Goal: Task Accomplishment & Management: Manage account settings

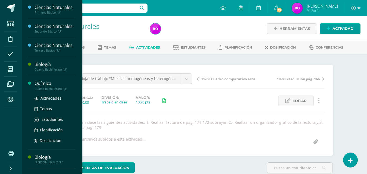
click at [46, 88] on div "Cuarto Bachillerato "U"" at bounding box center [55, 89] width 41 height 4
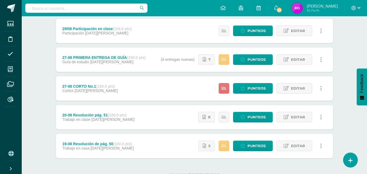
scroll to position [217, 0]
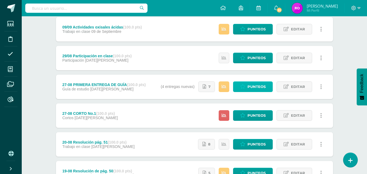
click at [247, 86] on link "Punteos" at bounding box center [253, 87] width 40 height 11
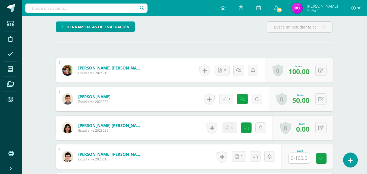
scroll to position [190, 0]
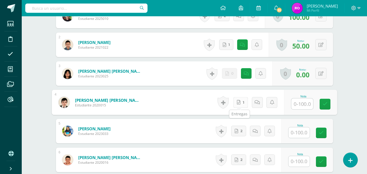
click at [235, 103] on link "1" at bounding box center [240, 102] width 15 height 11
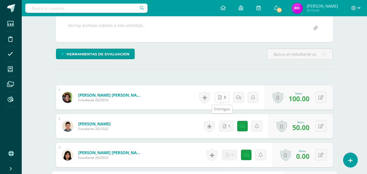
click at [223, 98] on link "2" at bounding box center [222, 97] width 15 height 11
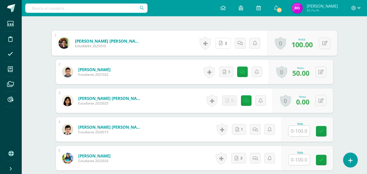
scroll to position [190, 0]
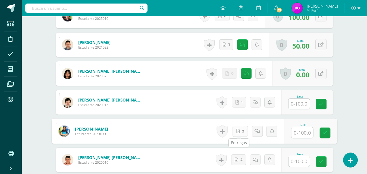
click at [240, 131] on link "2" at bounding box center [239, 131] width 15 height 11
click at [304, 108] on input "text" at bounding box center [299, 104] width 21 height 11
click at [300, 133] on input "text" at bounding box center [302, 132] width 22 height 11
type input "100"
click at [325, 133] on icon at bounding box center [325, 133] width 5 height 5
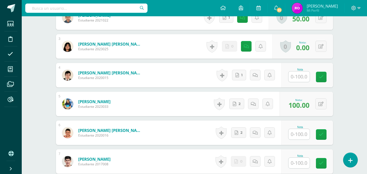
scroll to position [245, 0]
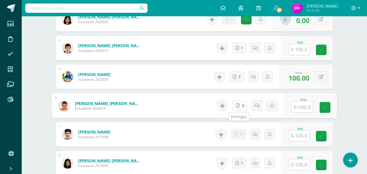
click at [241, 107] on link "2" at bounding box center [239, 105] width 15 height 11
click at [304, 110] on input "text" at bounding box center [302, 107] width 22 height 11
type input "100"
click at [325, 106] on icon at bounding box center [325, 107] width 5 height 5
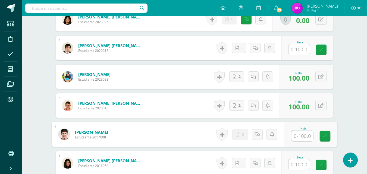
click at [300, 136] on input "text" at bounding box center [302, 136] width 22 height 11
type input "0"
click at [258, 135] on icon at bounding box center [256, 134] width 5 height 5
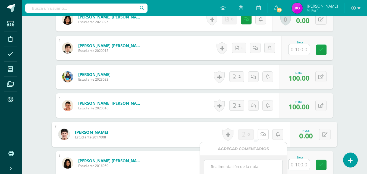
scroll to position [299, 0]
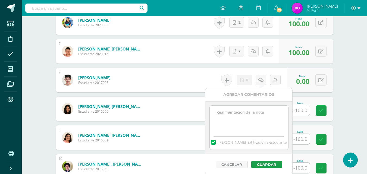
click at [246, 114] on textarea at bounding box center [249, 119] width 79 height 27
drag, startPoint x: 271, startPoint y: 118, endPoint x: 210, endPoint y: 111, distance: 62.4
click at [210, 111] on textarea "11/09 No hay material para calificar." at bounding box center [249, 119] width 79 height 27
type textarea "11/09 No hay material para calificar."
click at [259, 164] on button "Guardar" at bounding box center [266, 164] width 31 height 7
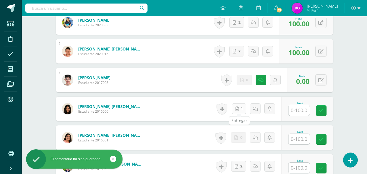
click at [240, 110] on link "1" at bounding box center [239, 109] width 14 height 11
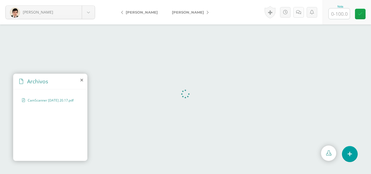
click at [297, 12] on icon at bounding box center [298, 12] width 5 height 5
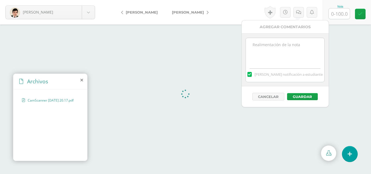
click at [293, 43] on textarea at bounding box center [285, 51] width 79 height 27
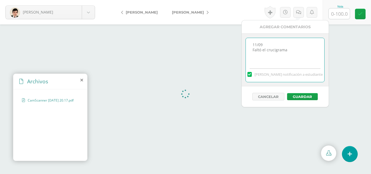
type textarea "11/09 Faltó el crucigrama"
click at [334, 16] on input "text" at bounding box center [339, 13] width 21 height 11
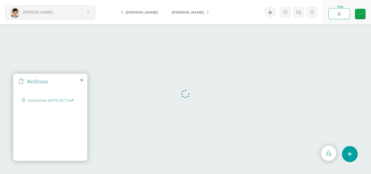
type input "85"
click at [364, 16] on link at bounding box center [360, 14] width 11 height 11
click at [303, 15] on link at bounding box center [300, 12] width 11 height 11
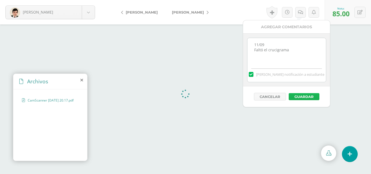
click at [299, 95] on button "Guardar" at bounding box center [304, 96] width 31 height 7
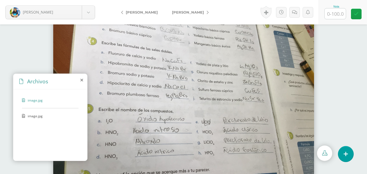
click at [326, 153] on icon at bounding box center [324, 153] width 5 height 5
click at [46, 115] on span "image.jpg" at bounding box center [50, 116] width 45 height 5
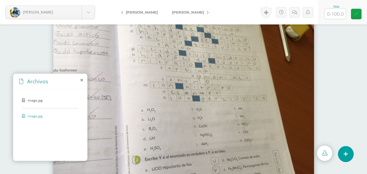
scroll to position [23, 0]
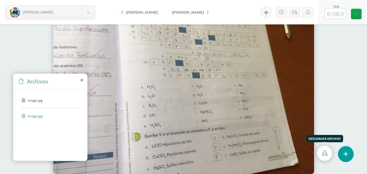
click at [323, 158] on link at bounding box center [324, 153] width 15 height 15
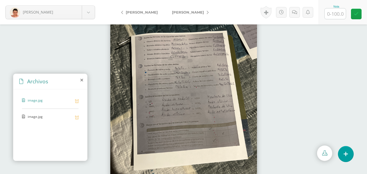
click at [39, 118] on span "image.jpg" at bounding box center [50, 116] width 45 height 5
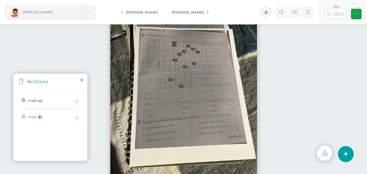
drag, startPoint x: 40, startPoint y: 117, endPoint x: 38, endPoint y: 119, distance: 3.1
click at [38, 119] on span "image.jpg" at bounding box center [50, 116] width 45 height 5
click at [68, 133] on div "image.jpg image.jpg" at bounding box center [50, 124] width 74 height 70
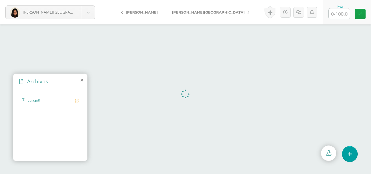
click at [34, 100] on span "guia.pdf" at bounding box center [50, 100] width 45 height 5
drag, startPoint x: 49, startPoint y: 77, endPoint x: 48, endPoint y: 87, distance: 9.3
click at [48, 87] on div "Archivos" at bounding box center [50, 81] width 74 height 15
click at [36, 101] on span "guia.pdf" at bounding box center [50, 100] width 45 height 5
click at [300, 14] on icon at bounding box center [298, 12] width 5 height 5
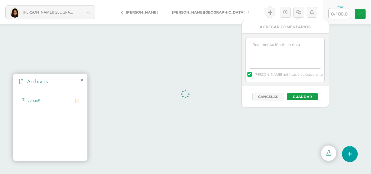
click at [292, 43] on textarea at bounding box center [285, 51] width 79 height 27
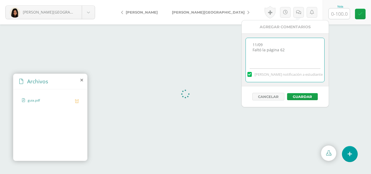
type textarea "11/09 Faltó la página 62"
click at [343, 15] on input "text" at bounding box center [339, 13] width 21 height 11
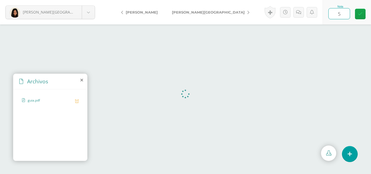
type input "50"
click at [362, 15] on icon at bounding box center [360, 14] width 5 height 5
click at [300, 14] on icon at bounding box center [300, 12] width 5 height 5
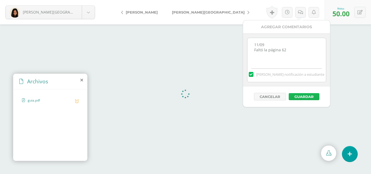
click at [301, 97] on button "Guardar" at bounding box center [304, 96] width 31 height 7
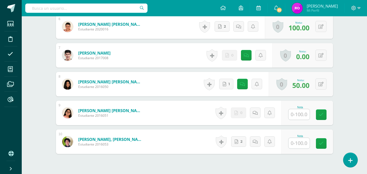
scroll to position [364, 0]
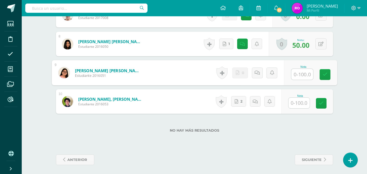
click at [303, 73] on input "text" at bounding box center [302, 74] width 22 height 11
type input "0"
click at [323, 78] on link at bounding box center [325, 74] width 11 height 11
click at [260, 74] on link at bounding box center [263, 72] width 11 height 11
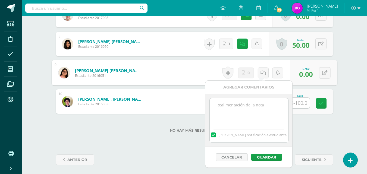
click at [268, 105] on textarea at bounding box center [249, 111] width 79 height 27
paste textarea "11/09 No hay material para calificar."
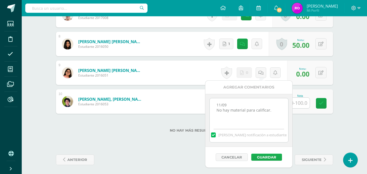
type textarea "11/09 No hay material para calificar."
click at [270, 156] on button "Guardar" at bounding box center [266, 157] width 31 height 7
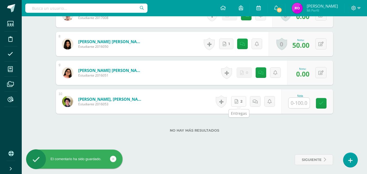
click at [239, 104] on link "2" at bounding box center [238, 101] width 15 height 11
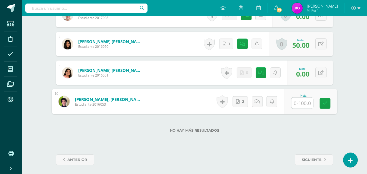
click at [299, 104] on input "text" at bounding box center [302, 103] width 22 height 11
type input "100"
click at [322, 104] on link at bounding box center [325, 103] width 11 height 11
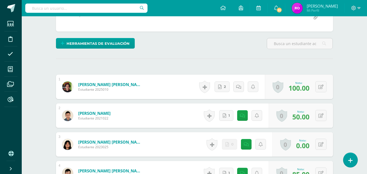
scroll to position [0, 0]
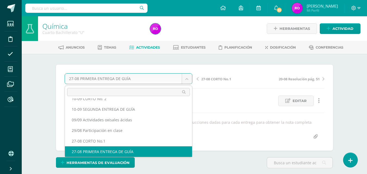
scroll to position [34, 0]
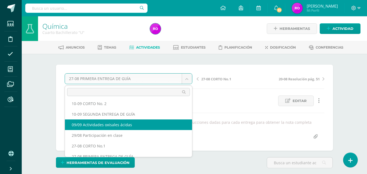
select select "/dashboard/teacher/grade-activity/220094/"
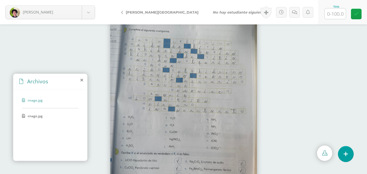
scroll to position [23, 0]
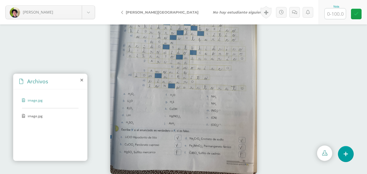
click at [28, 115] on span "image.jpg" at bounding box center [50, 116] width 45 height 5
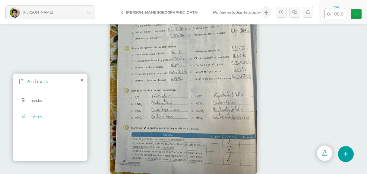
scroll to position [0, 0]
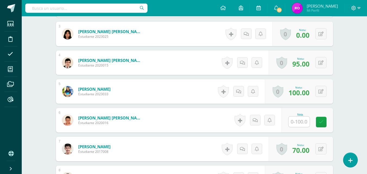
scroll to position [257, 0]
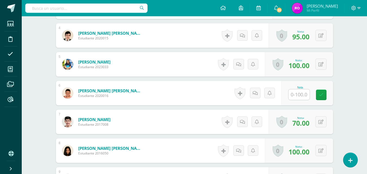
click at [302, 95] on input "text" at bounding box center [299, 94] width 21 height 11
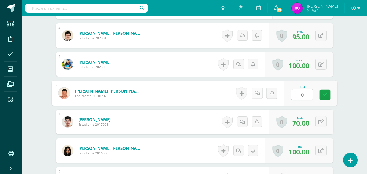
type input "0"
click at [260, 93] on link at bounding box center [257, 93] width 11 height 11
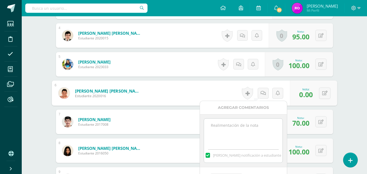
click at [242, 128] on textarea at bounding box center [243, 132] width 79 height 27
paste textarea "11/09 No hay material para calificar."
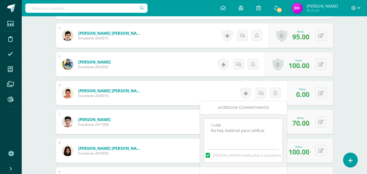
drag, startPoint x: 267, startPoint y: 130, endPoint x: 218, endPoint y: 131, distance: 49.7
click at [218, 131] on textarea "11/09 No hay material para calificar." at bounding box center [243, 132] width 79 height 27
click at [237, 130] on textarea "11/09 No entregaron libro en clase." at bounding box center [243, 132] width 79 height 27
drag, startPoint x: 248, startPoint y: 131, endPoint x: 296, endPoint y: 153, distance: 52.3
click at [262, 134] on textarea "11/09 No entregó libro en clase." at bounding box center [243, 132] width 79 height 27
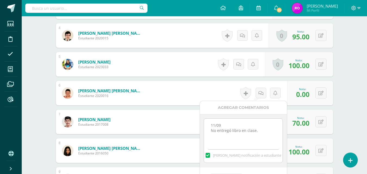
drag, startPoint x: 261, startPoint y: 133, endPoint x: 205, endPoint y: 123, distance: 57.4
click at [205, 123] on textarea "11/09 No entregó libro en clase." at bounding box center [243, 132] width 79 height 27
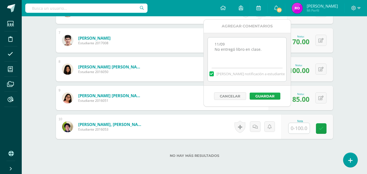
type textarea "11/09 No entregó libro en clase."
click at [265, 96] on button "Guardar" at bounding box center [265, 96] width 31 height 7
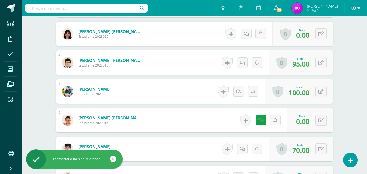
scroll to position [311, 0]
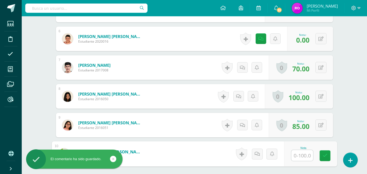
click at [301, 156] on input "text" at bounding box center [302, 155] width 22 height 11
type input "0"
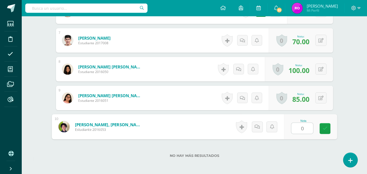
scroll to position [366, 0]
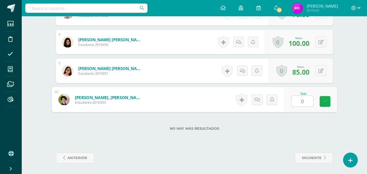
click at [321, 102] on link at bounding box center [325, 101] width 11 height 11
click at [261, 102] on link at bounding box center [263, 99] width 11 height 11
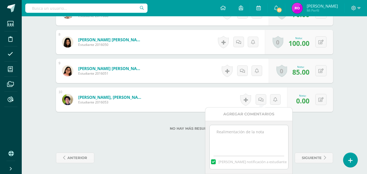
click at [248, 138] on textarea at bounding box center [249, 138] width 79 height 27
paste textarea "11/09 No entregó libro en clase."
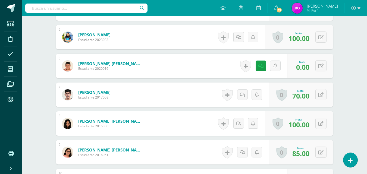
scroll to position [386, 0]
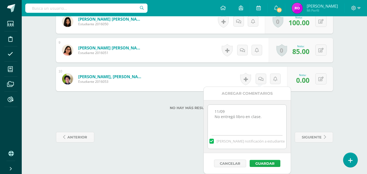
type textarea "11/09 No entregó libro en clase."
click at [270, 166] on button "Guardar" at bounding box center [265, 163] width 31 height 7
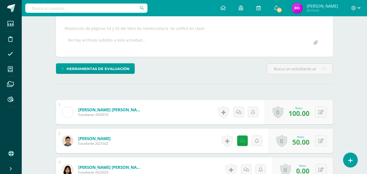
scroll to position [0, 0]
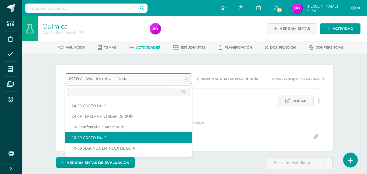
scroll to position [62, 0]
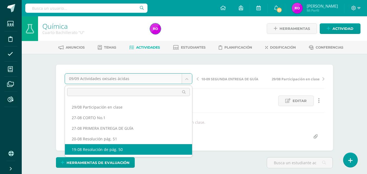
select select "/dashboard/teacher/grade-activity/218711/"
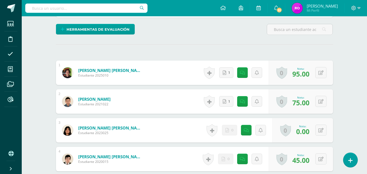
scroll to position [20, 0]
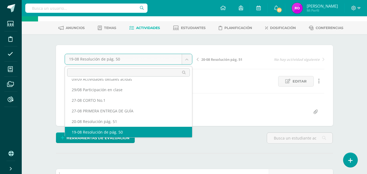
scroll to position [55, 0]
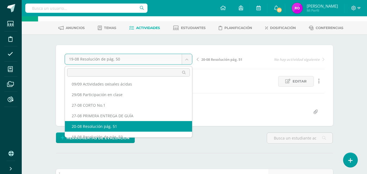
select select "/dashboard/teacher/grade-activity/218771/"
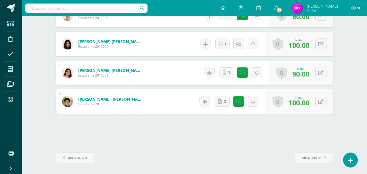
scroll to position [310, 0]
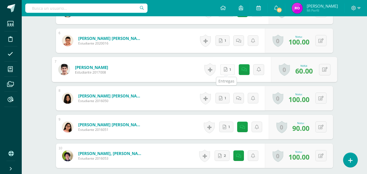
click at [228, 71] on link "1" at bounding box center [227, 69] width 15 height 11
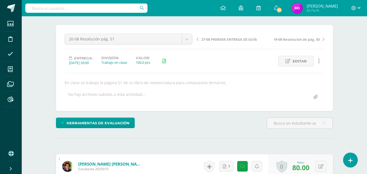
scroll to position [13, 0]
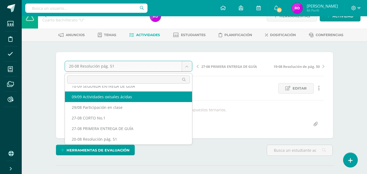
scroll to position [45, 0]
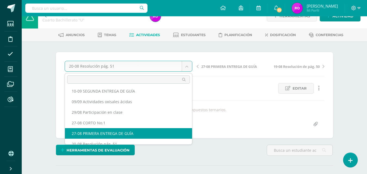
select select "/dashboard/teacher/grade-activity/218676/"
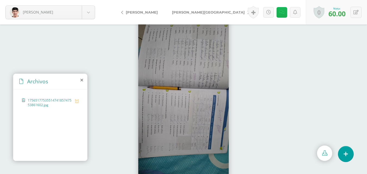
click at [280, 15] on link at bounding box center [282, 12] width 11 height 11
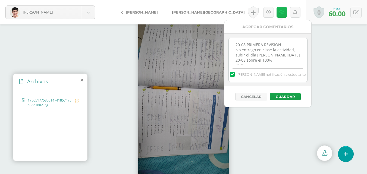
scroll to position [33, 0]
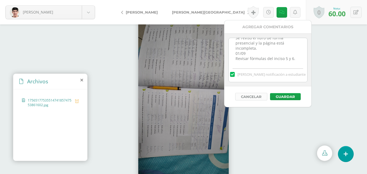
click at [250, 97] on button "Cancelar" at bounding box center [251, 97] width 32 height 8
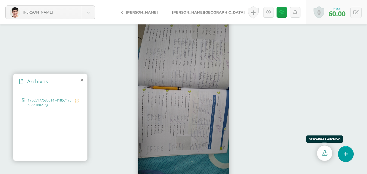
click at [320, 157] on link at bounding box center [324, 153] width 15 height 15
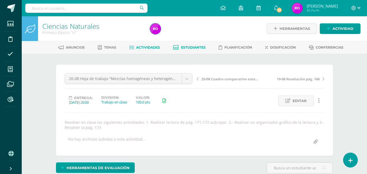
click at [189, 49] on span "Estudiantes" at bounding box center [193, 47] width 25 height 4
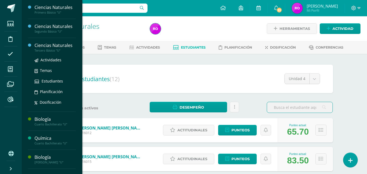
click at [45, 50] on div "Tercero Básico "U"" at bounding box center [55, 51] width 41 height 4
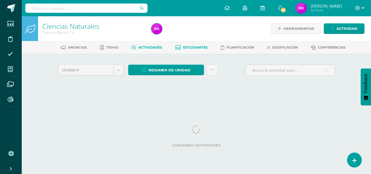
click at [191, 49] on span "Estudiantes" at bounding box center [195, 47] width 25 height 4
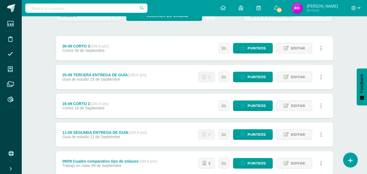
scroll to position [82, 0]
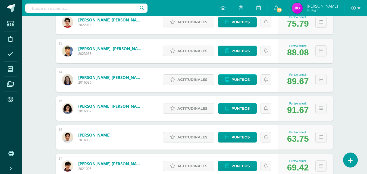
scroll to position [466, 0]
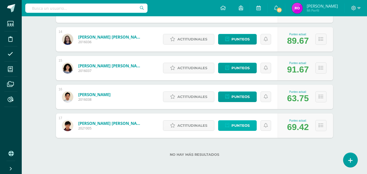
click at [228, 126] on icon at bounding box center [227, 125] width 4 height 5
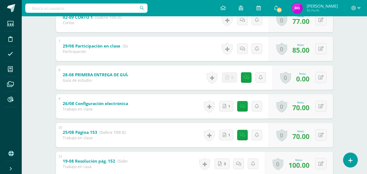
scroll to position [136, 0]
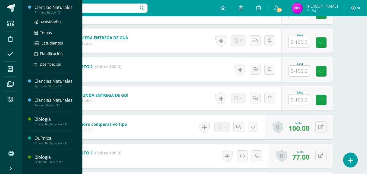
click at [49, 9] on div "Ciencias Naturales" at bounding box center [55, 7] width 41 height 6
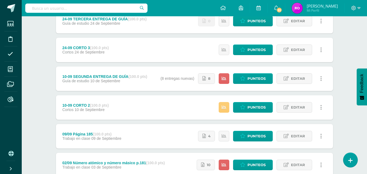
scroll to position [109, 0]
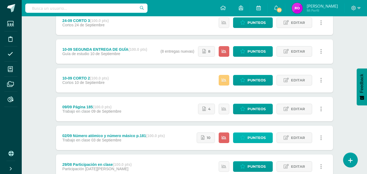
click at [261, 135] on span "Punteos" at bounding box center [257, 138] width 18 height 10
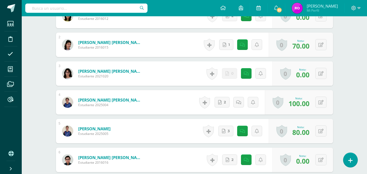
scroll to position [217, 0]
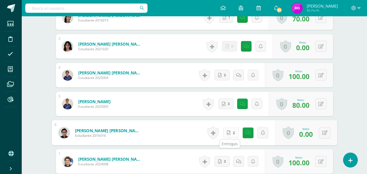
click at [230, 133] on link "2" at bounding box center [230, 132] width 15 height 11
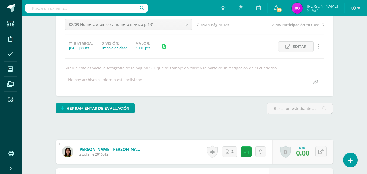
scroll to position [0, 0]
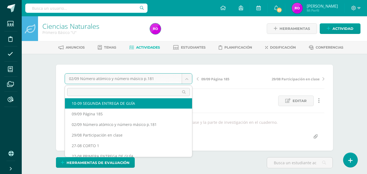
scroll to position [61, 0]
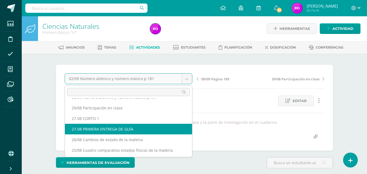
select select "/dashboard/teacher/grade-activity/218675/"
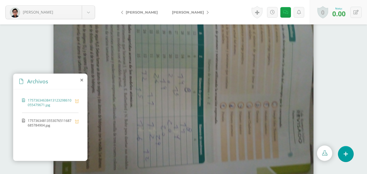
click at [42, 121] on span "17573634813553076511687685784904.jpg" at bounding box center [50, 122] width 45 height 9
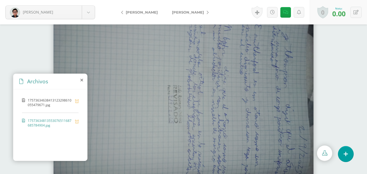
click at [61, 104] on span "17573634638413123298610055479671.jpg" at bounding box center [50, 102] width 45 height 9
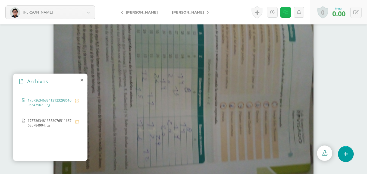
click at [283, 14] on icon at bounding box center [285, 12] width 5 height 5
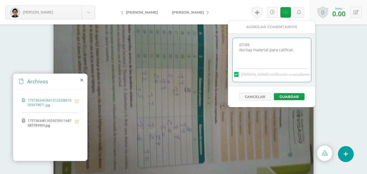
click at [301, 50] on textarea "07/09 No hay material para calificar." at bounding box center [272, 51] width 79 height 27
type textarea "07/09 No hay material para calificar."
click at [260, 96] on button "Cancelar" at bounding box center [255, 97] width 32 height 8
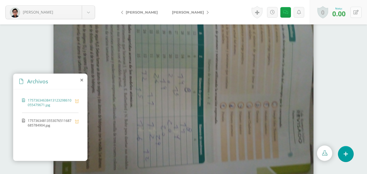
click at [358, 11] on icon at bounding box center [356, 12] width 5 height 5
type input "70"
click at [345, 13] on icon at bounding box center [343, 14] width 5 height 5
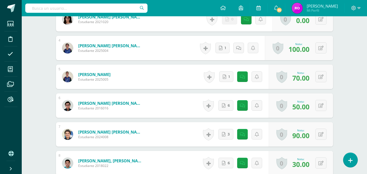
scroll to position [272, 0]
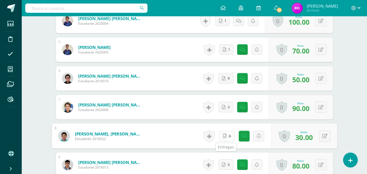
click at [232, 135] on link "6" at bounding box center [226, 136] width 15 height 11
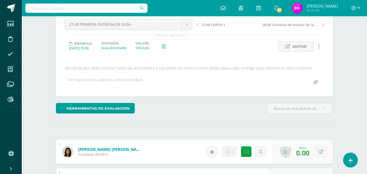
scroll to position [136, 0]
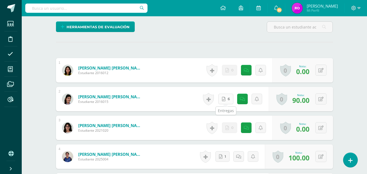
click at [228, 99] on link "6" at bounding box center [225, 99] width 15 height 11
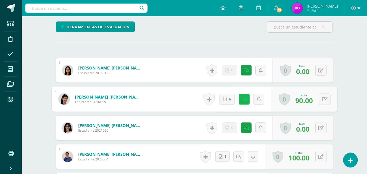
click at [244, 98] on icon at bounding box center [243, 99] width 5 height 5
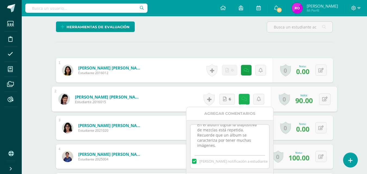
scroll to position [0, 0]
click at [245, 96] on link at bounding box center [244, 99] width 11 height 11
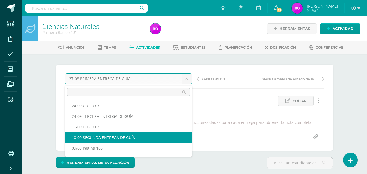
select select "/dashboard/teacher/grade-activity/218708/"
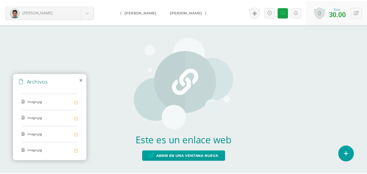
scroll to position [82, 0]
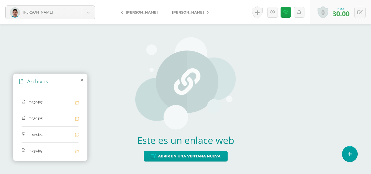
click at [50, 105] on span "image.jpg" at bounding box center [50, 101] width 45 height 5
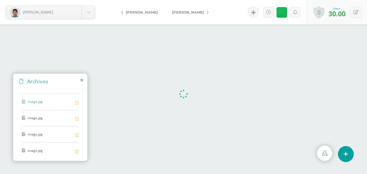
click at [283, 16] on link at bounding box center [282, 12] width 11 height 11
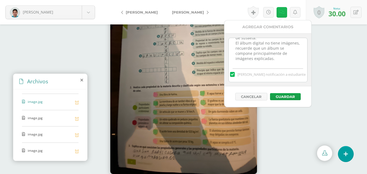
scroll to position [0, 0]
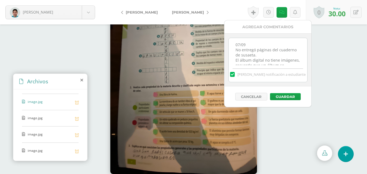
click at [36, 121] on span "image.jpg" at bounding box center [50, 118] width 45 height 5
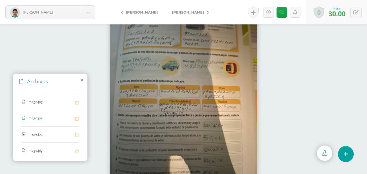
click at [34, 137] on span "image.jpg" at bounding box center [50, 134] width 45 height 5
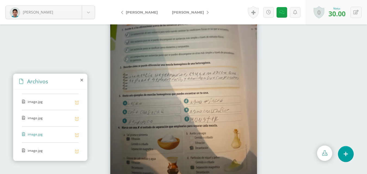
scroll to position [95, 0]
click at [36, 149] on span "image.jpg" at bounding box center [50, 150] width 45 height 5
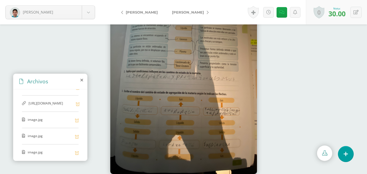
scroll to position [0, 0]
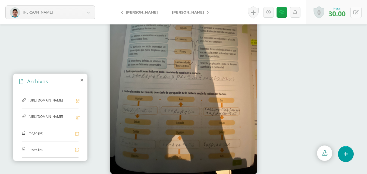
click at [354, 8] on button at bounding box center [356, 12] width 11 height 11
type input "70"
click at [343, 12] on icon at bounding box center [343, 14] width 5 height 5
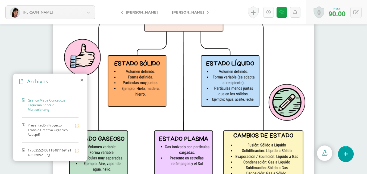
click at [269, 12] on icon at bounding box center [268, 12] width 5 height 5
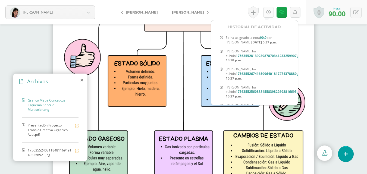
click at [268, 13] on icon at bounding box center [268, 12] width 5 height 5
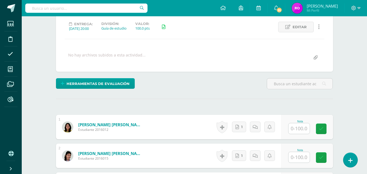
scroll to position [101, 0]
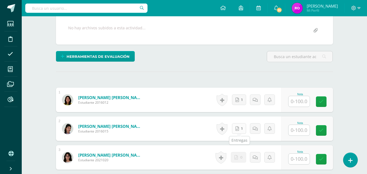
click at [239, 130] on icon at bounding box center [238, 129] width 4 height 5
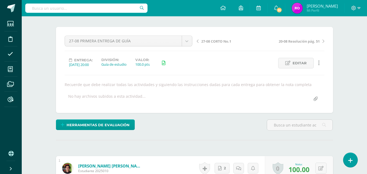
scroll to position [11, 0]
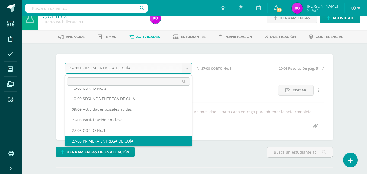
scroll to position [34, 0]
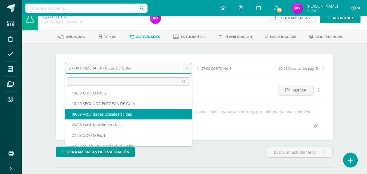
select select "/dashboard/teacher/grade-activity/220094/"
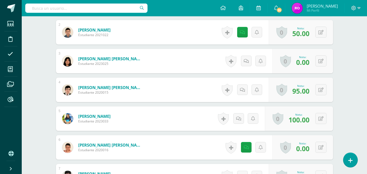
scroll to position [176, 0]
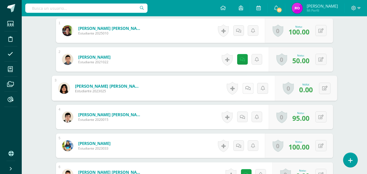
click at [245, 91] on link at bounding box center [247, 88] width 11 height 11
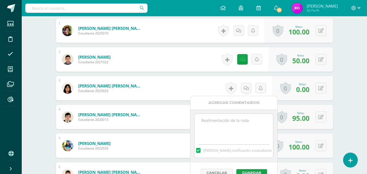
click at [235, 122] on textarea at bounding box center [234, 127] width 79 height 27
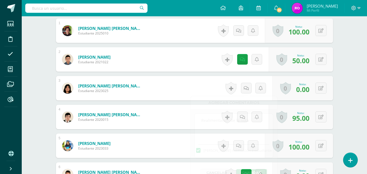
click at [188, 87] on form "[PERSON_NAME] [PERSON_NAME] Estudiante 2023025 Nota 0.00 0 [GEOGRAPHIC_DATA] Lo…" at bounding box center [194, 88] width 277 height 24
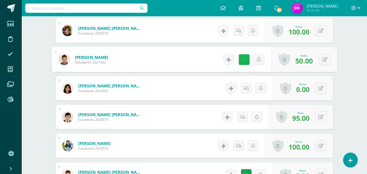
click at [240, 58] on link at bounding box center [244, 59] width 11 height 11
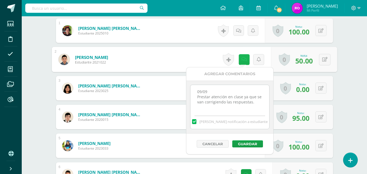
click at [240, 58] on link at bounding box center [244, 59] width 11 height 11
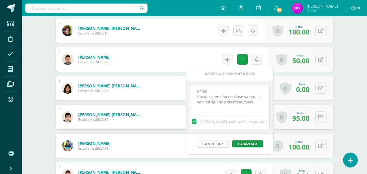
click at [210, 142] on button "Cancelar" at bounding box center [213, 144] width 32 height 8
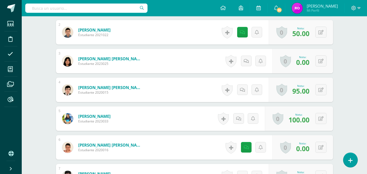
scroll to position [230, 0]
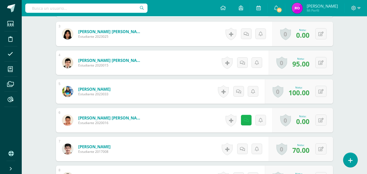
click at [241, 120] on div "Historial de actividad No hay historial para esta actividad Agregar Comentarios…" at bounding box center [248, 120] width 49 height 24
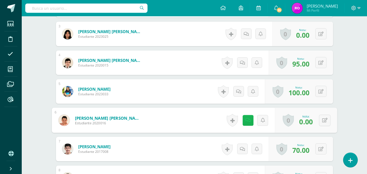
click at [243, 120] on link at bounding box center [247, 120] width 11 height 11
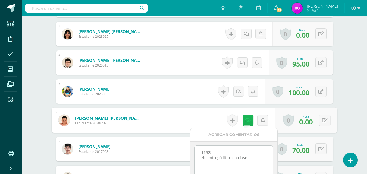
scroll to position [284, 0]
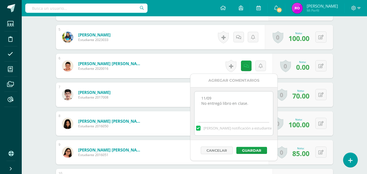
drag, startPoint x: 252, startPoint y: 103, endPoint x: 195, endPoint y: 98, distance: 57.0
click at [195, 98] on textarea "11/09 No entregó libro en clase." at bounding box center [234, 105] width 79 height 27
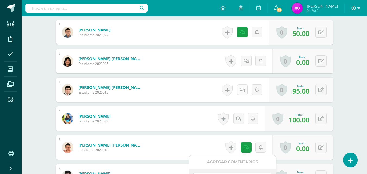
scroll to position [176, 0]
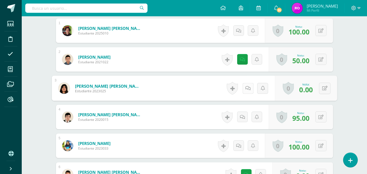
click at [248, 89] on icon at bounding box center [247, 88] width 5 height 5
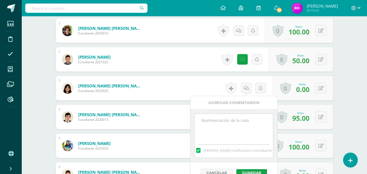
click at [242, 129] on textarea at bounding box center [234, 127] width 79 height 27
paste textarea "11/09 No entregó libro en clase."
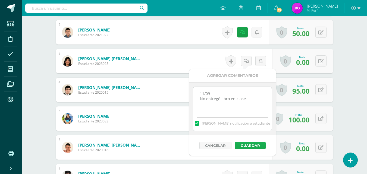
type textarea "11/09 No entregó libro en clase."
click at [250, 144] on button "Guardar" at bounding box center [250, 145] width 31 height 7
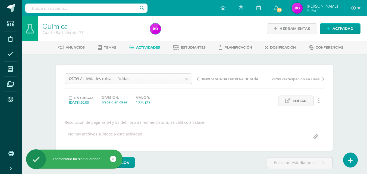
scroll to position [7, 0]
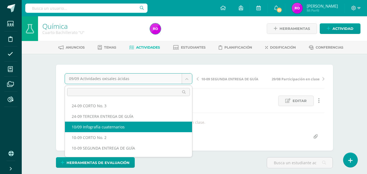
scroll to position [27, 0]
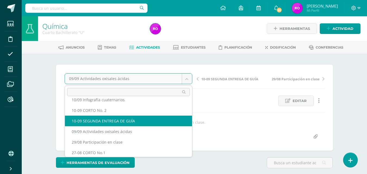
select select "/dashboard/teacher/grade-activity/218686/"
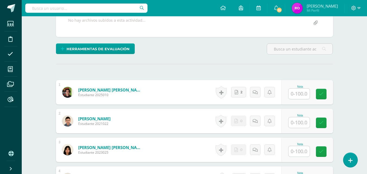
scroll to position [136, 0]
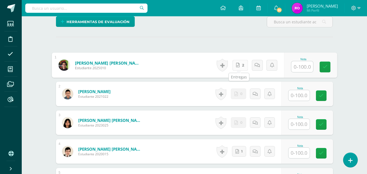
click at [240, 68] on link "2" at bounding box center [239, 65] width 15 height 11
click at [298, 68] on input "text" at bounding box center [302, 66] width 22 height 11
type input "100"
click at [328, 68] on link at bounding box center [325, 67] width 11 height 11
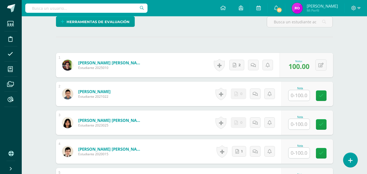
click at [306, 95] on input "text" at bounding box center [299, 95] width 21 height 11
type input "0"
click at [326, 97] on icon at bounding box center [325, 95] width 5 height 5
click at [260, 94] on icon at bounding box center [260, 94] width 5 height 5
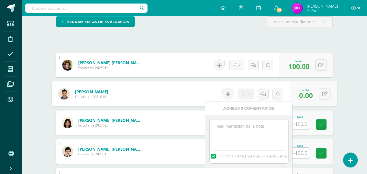
click at [258, 124] on textarea at bounding box center [249, 133] width 79 height 27
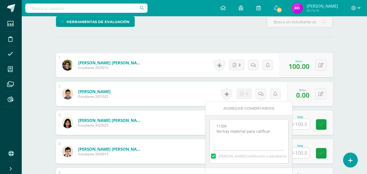
drag, startPoint x: 273, startPoint y: 133, endPoint x: 203, endPoint y: 127, distance: 70.1
click at [203, 127] on body "Estudiantes Disciplina Asistencia Mis cursos Archivos Reportes Soporte Ayuda Re…" at bounding box center [183, 131] width 367 height 535
type textarea "11/09 No hay material para calificar."
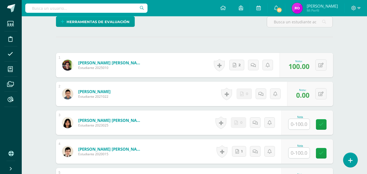
click at [202, 126] on form "Guerra Alvarado, Zoe Catalina Estudiante 2023025 Nota 0 Logros" at bounding box center [194, 123] width 277 height 24
click at [258, 124] on icon at bounding box center [255, 123] width 5 height 5
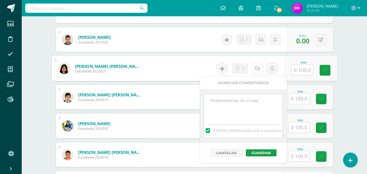
scroll to position [217, 0]
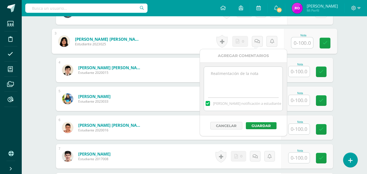
click at [247, 79] on textarea at bounding box center [243, 80] width 79 height 27
paste textarea "11/09 No entregó libro en clase."
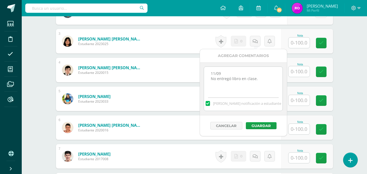
drag, startPoint x: 263, startPoint y: 79, endPoint x: 217, endPoint y: 79, distance: 45.7
click at [217, 79] on textarea "11/09 No entregó libro en clase." at bounding box center [243, 80] width 79 height 27
click at [257, 115] on div "11/09 No hay material para calificar Mandar notificación a estudiante" at bounding box center [243, 89] width 87 height 53
click at [265, 82] on textarea "11/09 No hay material para calificar" at bounding box center [243, 80] width 79 height 27
drag, startPoint x: 270, startPoint y: 81, endPoint x: 211, endPoint y: 71, distance: 59.7
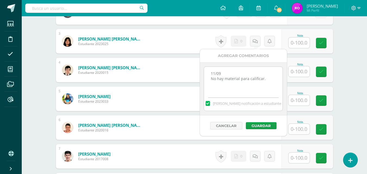
click at [211, 71] on textarea "11/09 No hay material para calificar." at bounding box center [243, 80] width 79 height 27
type textarea "11/09 No hay material para calificar."
click at [257, 123] on button "Guardar" at bounding box center [261, 125] width 31 height 7
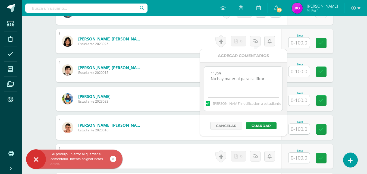
click at [299, 43] on input "text" at bounding box center [299, 43] width 21 height 11
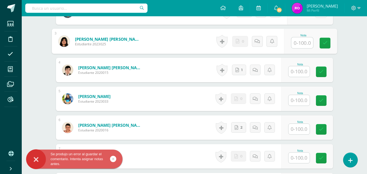
click at [299, 43] on input "text" at bounding box center [302, 43] width 22 height 11
type input "0"
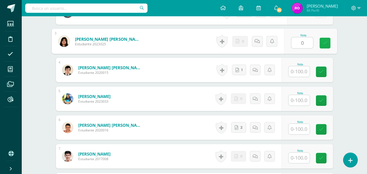
click at [325, 40] on link at bounding box center [325, 43] width 11 height 11
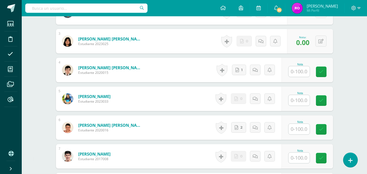
scroll to position [163, 0]
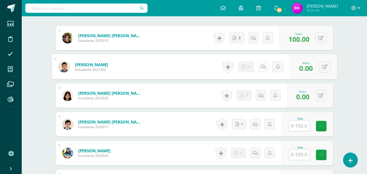
click at [264, 68] on link at bounding box center [263, 66] width 11 height 11
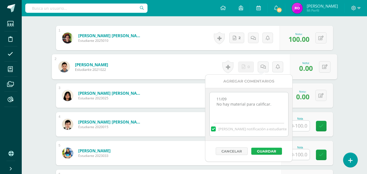
click at [270, 149] on button "Guardar" at bounding box center [266, 151] width 31 height 7
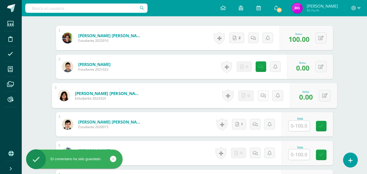
click at [263, 95] on icon at bounding box center [262, 95] width 5 height 5
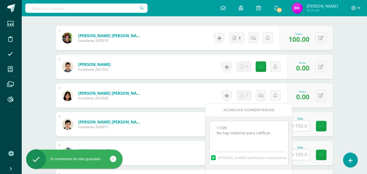
click at [261, 134] on textarea "11/09 No hay material para calificar." at bounding box center [249, 134] width 79 height 27
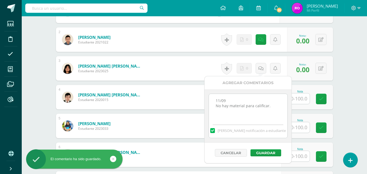
scroll to position [217, 0]
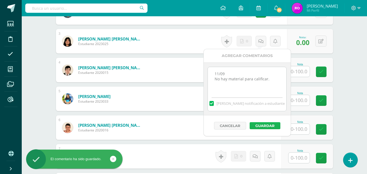
click at [267, 128] on button "Guardar" at bounding box center [265, 125] width 31 height 7
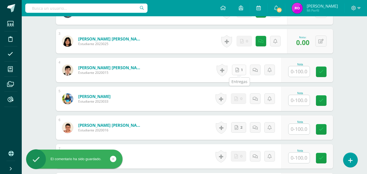
click at [240, 67] on link "1" at bounding box center [239, 70] width 14 height 11
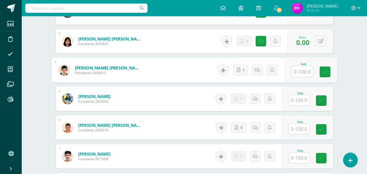
click at [298, 71] on input "text" at bounding box center [302, 71] width 22 height 11
type input "100"
click at [325, 74] on icon at bounding box center [325, 72] width 5 height 5
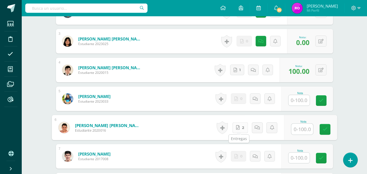
click at [240, 129] on link "2" at bounding box center [239, 127] width 15 height 11
click at [301, 101] on input "text" at bounding box center [299, 100] width 21 height 11
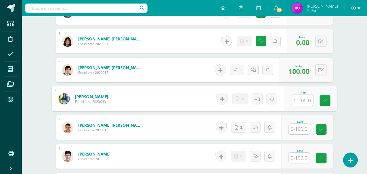
click at [301, 129] on input "text" at bounding box center [299, 129] width 21 height 11
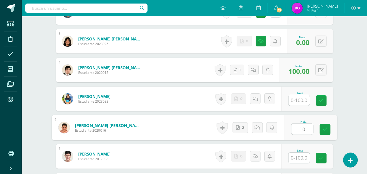
type input "100"
click at [325, 130] on icon at bounding box center [325, 129] width 5 height 5
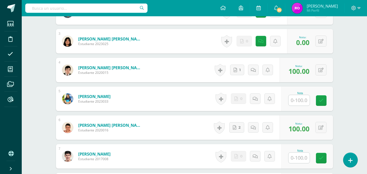
scroll to position [272, 0]
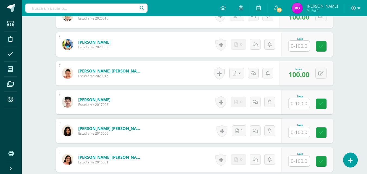
click at [299, 101] on input "text" at bounding box center [299, 103] width 21 height 11
type input "0"
click at [327, 103] on icon at bounding box center [325, 104] width 5 height 5
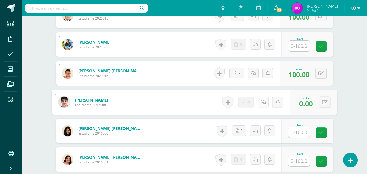
click at [261, 102] on icon at bounding box center [262, 102] width 5 height 5
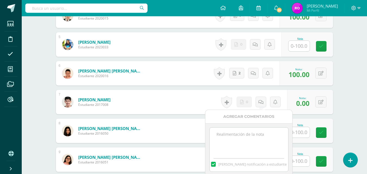
click at [240, 133] on textarea at bounding box center [249, 141] width 79 height 27
paste textarea "11/09 No hay material para calificar."
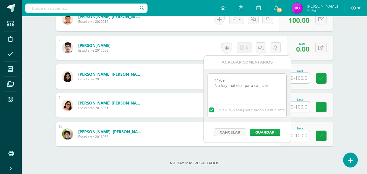
type textarea "11/09 No hay material para calificar."
click at [255, 130] on button "Guardar" at bounding box center [265, 132] width 31 height 7
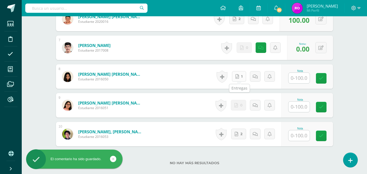
click at [242, 77] on link "1" at bounding box center [239, 76] width 14 height 11
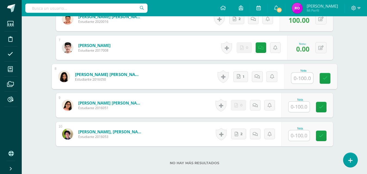
click at [302, 79] on input "text" at bounding box center [302, 78] width 22 height 11
type input "100"
click at [324, 80] on icon at bounding box center [325, 78] width 5 height 5
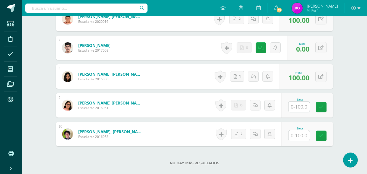
click at [303, 108] on input "text" at bounding box center [299, 107] width 21 height 11
type input "0"
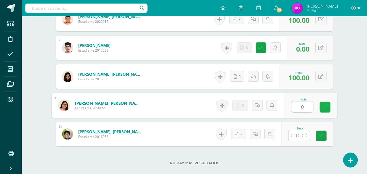
click at [321, 105] on link at bounding box center [325, 107] width 11 height 11
click at [260, 105] on link at bounding box center [263, 105] width 11 height 11
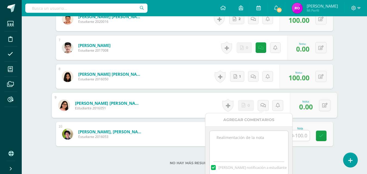
click at [241, 142] on textarea at bounding box center [249, 144] width 79 height 27
paste textarea "11/09 No hay material para calificar."
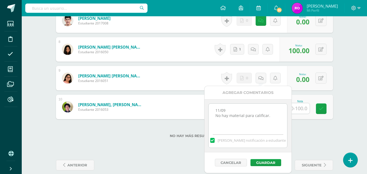
scroll to position [361, 0]
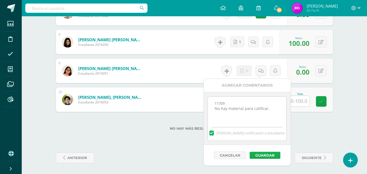
type textarea "11/09 No hay material para calificar."
click at [267, 154] on button "Guardar" at bounding box center [265, 155] width 31 height 7
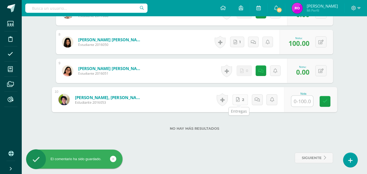
click at [243, 101] on link "2" at bounding box center [239, 99] width 15 height 11
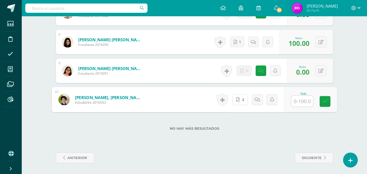
scroll to position [306, 0]
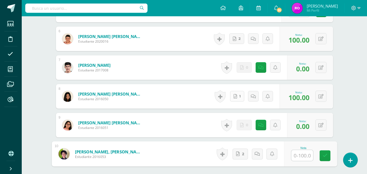
click at [240, 97] on link "1" at bounding box center [237, 96] width 14 height 11
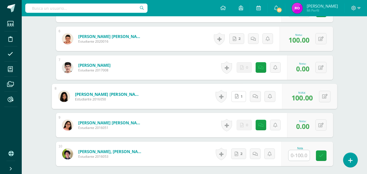
scroll to position [361, 0]
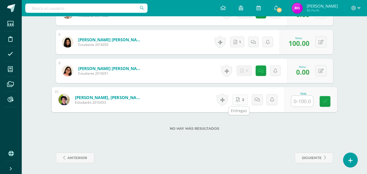
click at [237, 100] on icon at bounding box center [238, 99] width 4 height 5
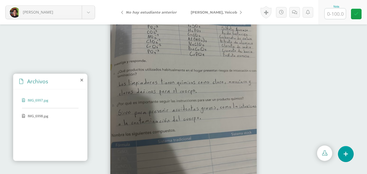
scroll to position [23, 0]
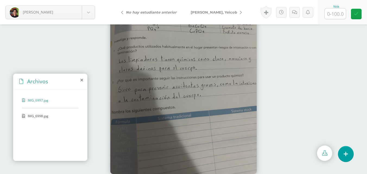
click at [47, 117] on span "IMG_6998.jpg" at bounding box center [50, 116] width 45 height 5
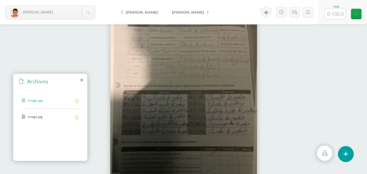
scroll to position [23, 0]
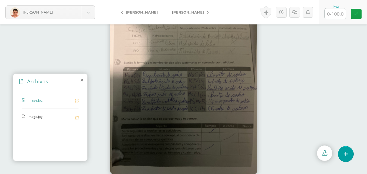
click at [33, 117] on span "image.jpg" at bounding box center [50, 116] width 45 height 5
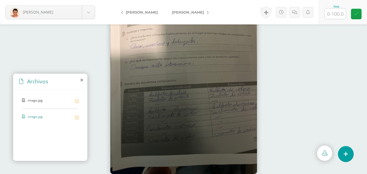
scroll to position [0, 0]
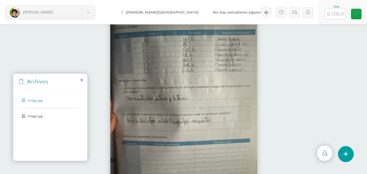
click at [38, 118] on span "image.jpg" at bounding box center [50, 116] width 45 height 5
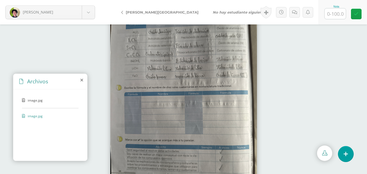
click at [340, 11] on input "text" at bounding box center [335, 13] width 21 height 11
type input "100"
click at [358, 17] on link at bounding box center [356, 14] width 11 height 11
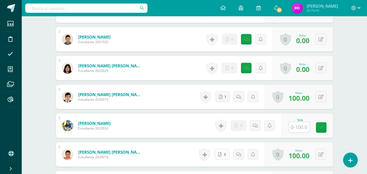
scroll to position [245, 0]
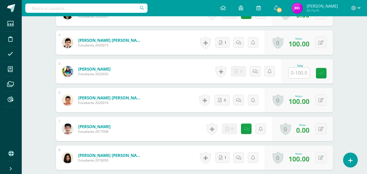
click at [302, 75] on input "text" at bounding box center [299, 73] width 21 height 11
type input "100"
click at [329, 73] on link at bounding box center [325, 73] width 11 height 11
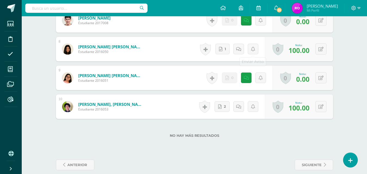
scroll to position [361, 0]
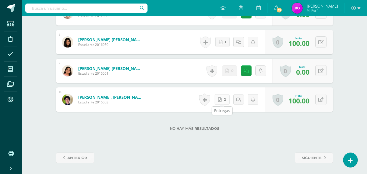
click at [220, 101] on icon at bounding box center [220, 100] width 4 height 5
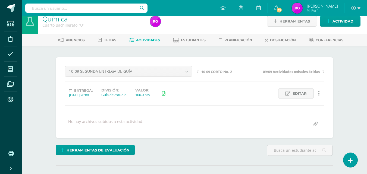
scroll to position [0, 0]
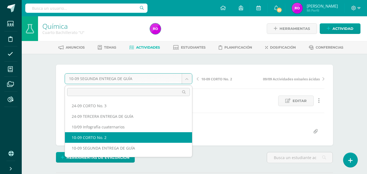
select select "/dashboard/teacher/grade-activity/218696/"
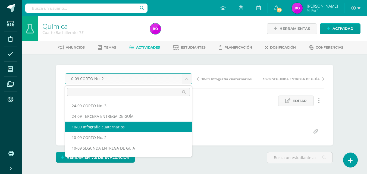
select select "/dashboard/teacher/grade-activity/220143/"
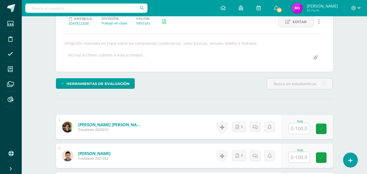
scroll to position [106, 0]
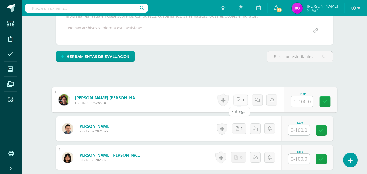
click at [237, 101] on icon at bounding box center [239, 100] width 4 height 5
click at [298, 103] on input "text" at bounding box center [302, 101] width 22 height 11
type input "100"
click at [328, 107] on link at bounding box center [325, 101] width 11 height 11
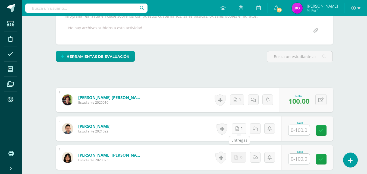
click at [242, 127] on link "1" at bounding box center [239, 128] width 14 height 11
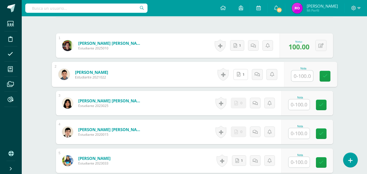
scroll to position [188, 0]
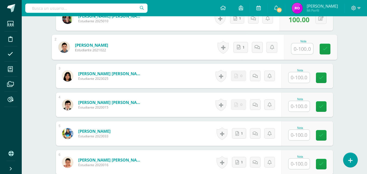
click at [299, 81] on input "text" at bounding box center [299, 77] width 21 height 11
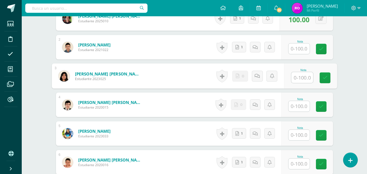
type input "0"
drag, startPoint x: 324, startPoint y: 76, endPoint x: 289, endPoint y: 73, distance: 35.2
click at [324, 76] on icon at bounding box center [325, 78] width 5 height 5
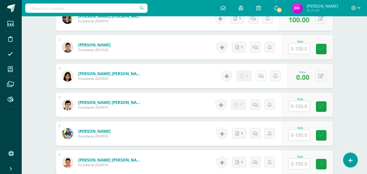
click at [261, 74] on icon at bounding box center [260, 76] width 5 height 5
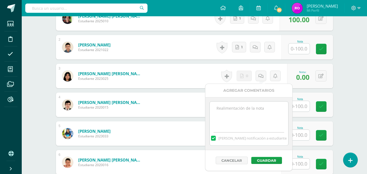
click at [260, 109] on textarea at bounding box center [249, 115] width 79 height 27
paste textarea "11/09 No hay material para calificar."
type textarea "11/09 No hay material para calificar."
click at [260, 160] on button "Guardar" at bounding box center [266, 160] width 31 height 7
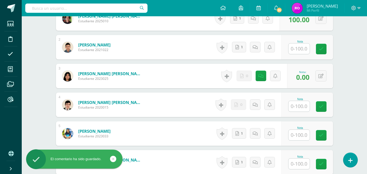
click at [306, 106] on input "text" at bounding box center [299, 106] width 21 height 11
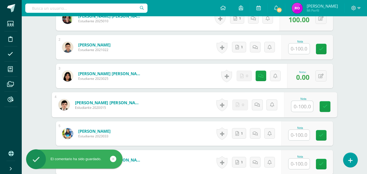
type input "0"
click at [326, 106] on icon at bounding box center [325, 106] width 5 height 5
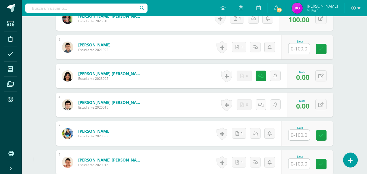
click at [259, 106] on link at bounding box center [261, 104] width 11 height 11
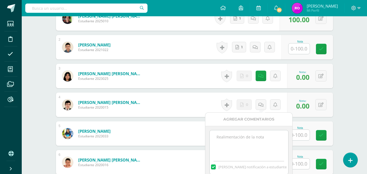
click at [238, 140] on textarea at bounding box center [249, 143] width 79 height 27
paste textarea "11/09 No hay material para calificar."
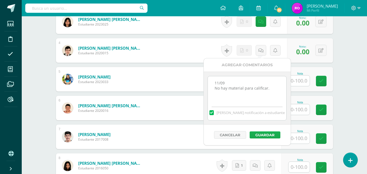
type textarea "11/09 No hay material para calificar."
click at [272, 136] on button "Guardar" at bounding box center [265, 135] width 31 height 7
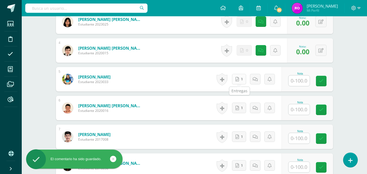
click at [242, 78] on link "1" at bounding box center [239, 79] width 14 height 11
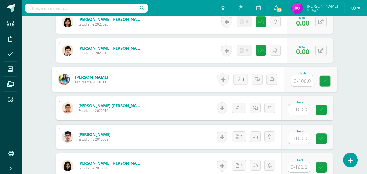
click at [300, 83] on input "text" at bounding box center [302, 81] width 22 height 11
type input "100"
click at [329, 83] on link at bounding box center [325, 81] width 11 height 11
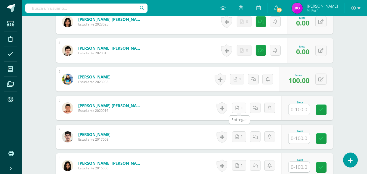
click at [244, 108] on link "1" at bounding box center [239, 108] width 14 height 11
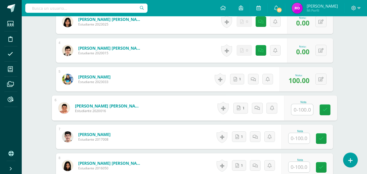
click at [301, 110] on input "text" at bounding box center [302, 109] width 22 height 11
type input "100"
click at [322, 110] on link at bounding box center [325, 110] width 11 height 11
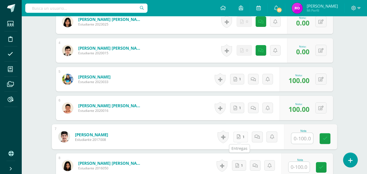
click at [243, 135] on link "1" at bounding box center [240, 137] width 15 height 11
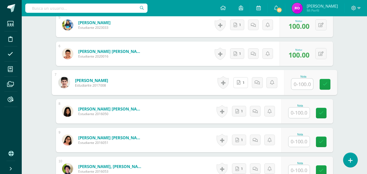
scroll to position [324, 0]
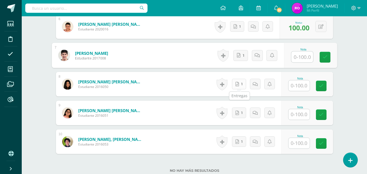
click at [240, 84] on link "1" at bounding box center [239, 84] width 14 height 11
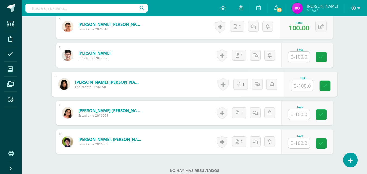
click at [302, 85] on input "text" at bounding box center [302, 85] width 22 height 11
type input "100"
click at [324, 88] on icon at bounding box center [325, 86] width 5 height 5
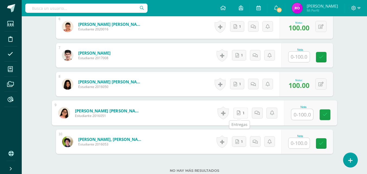
click at [242, 114] on link "1" at bounding box center [240, 113] width 15 height 11
click at [308, 112] on input "text" at bounding box center [302, 114] width 22 height 11
type input "100"
click at [324, 113] on icon at bounding box center [325, 115] width 5 height 5
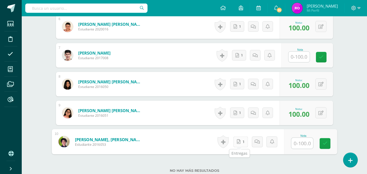
click at [242, 143] on link "1" at bounding box center [240, 141] width 15 height 11
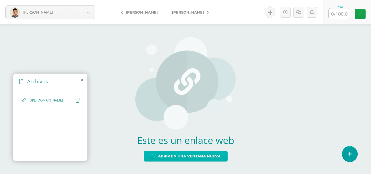
click at [202, 155] on span "Abrir en una ventana nueva" at bounding box center [189, 156] width 63 height 10
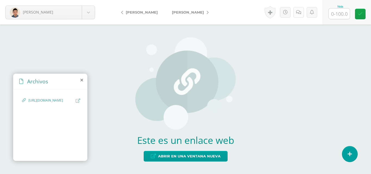
click at [299, 17] on link at bounding box center [298, 12] width 11 height 11
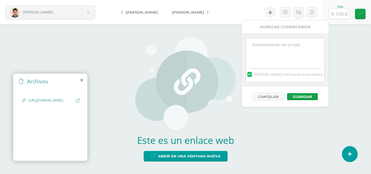
click at [289, 50] on textarea at bounding box center [285, 51] width 79 height 27
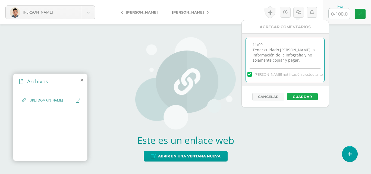
type textarea "11/09 Tener cuidado [PERSON_NAME] la información de la infografía y no solament…"
click at [304, 96] on button "Guardar" at bounding box center [302, 96] width 31 height 7
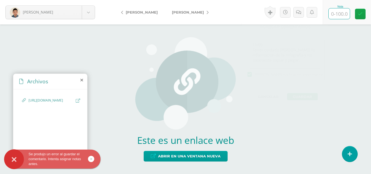
click at [337, 16] on input "text" at bounding box center [339, 13] width 21 height 11
type input "85"
click at [360, 14] on icon at bounding box center [360, 14] width 5 height 5
click at [298, 13] on icon at bounding box center [300, 12] width 5 height 5
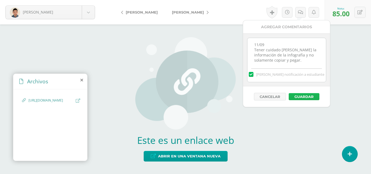
click at [308, 95] on button "Guardar" at bounding box center [304, 96] width 31 height 7
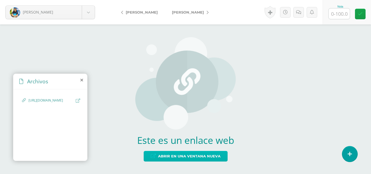
click at [202, 158] on span "Abrir en una ventana nueva" at bounding box center [189, 156] width 63 height 10
click at [189, 159] on span "Abrir en una ventana nueva" at bounding box center [189, 156] width 63 height 10
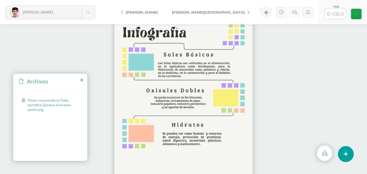
click at [294, 15] on link at bounding box center [294, 12] width 11 height 11
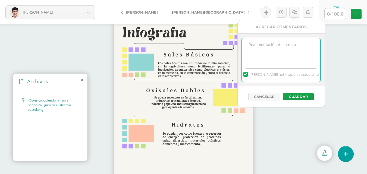
click at [291, 53] on textarea at bounding box center [281, 51] width 79 height 27
paste textarea "11/09 No hay material para calificar."
drag, startPoint x: 303, startPoint y: 51, endPoint x: 248, endPoint y: 50, distance: 55.7
click at [248, 50] on textarea "11/09 No hay material para calificar." at bounding box center [281, 51] width 79 height 27
type textarea "11/09 Faltó agregar imágenes."
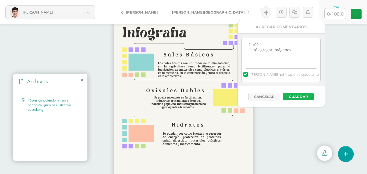
drag, startPoint x: 298, startPoint y: 95, endPoint x: 306, endPoint y: 68, distance: 28.6
click at [298, 95] on button "Guardar" at bounding box center [298, 96] width 31 height 7
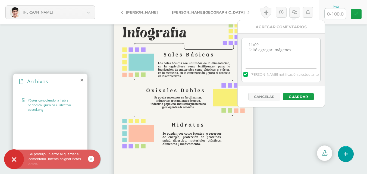
click at [335, 15] on input "text" at bounding box center [335, 13] width 21 height 11
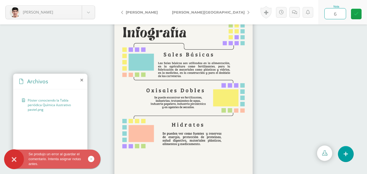
type input "60"
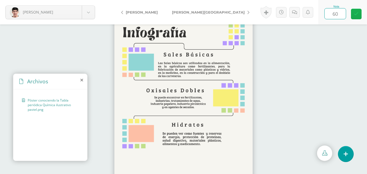
click at [354, 15] on icon at bounding box center [356, 14] width 5 height 5
click at [297, 15] on link at bounding box center [296, 12] width 11 height 11
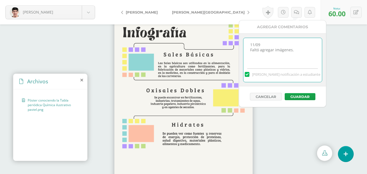
click at [291, 59] on textarea "11/09 Faltó agregar imágenes." at bounding box center [282, 51] width 79 height 27
click at [308, 94] on button "Guardar" at bounding box center [300, 96] width 31 height 7
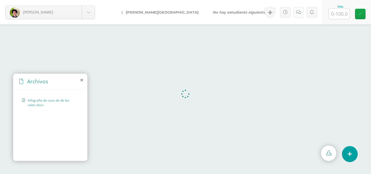
click at [300, 13] on icon at bounding box center [298, 12] width 5 height 5
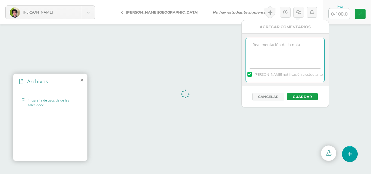
click at [296, 56] on textarea at bounding box center [285, 51] width 79 height 27
type textarea "11/09 El esquema que envió no pertenece a una infografía."
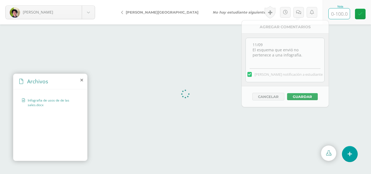
click at [337, 18] on input "text" at bounding box center [339, 13] width 21 height 11
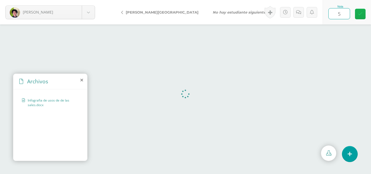
type input "50"
click at [364, 14] on link at bounding box center [360, 14] width 11 height 11
click at [300, 13] on icon at bounding box center [300, 12] width 5 height 5
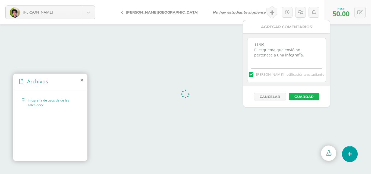
click at [314, 94] on button "Guardar" at bounding box center [304, 96] width 31 height 7
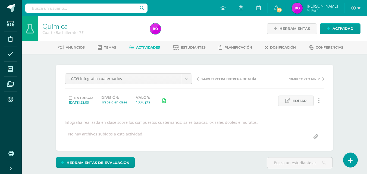
scroll to position [0, 0]
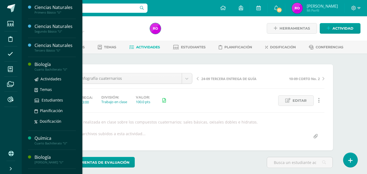
click at [50, 68] on div "Cuarto Bachillerato "U"" at bounding box center [55, 70] width 41 height 4
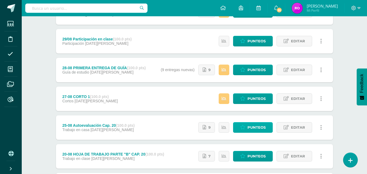
scroll to position [294, 0]
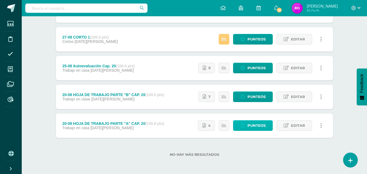
click at [253, 126] on span "Punteos" at bounding box center [257, 126] width 18 height 10
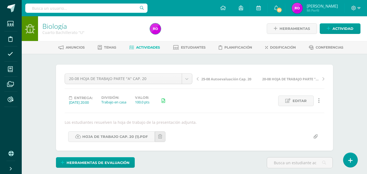
scroll to position [0, 0]
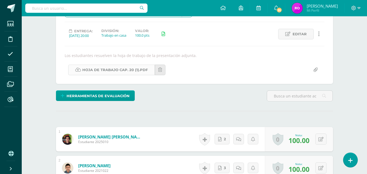
scroll to position [13, 0]
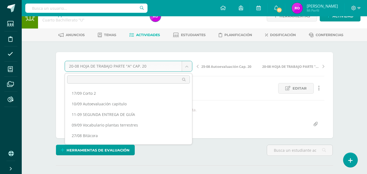
scroll to position [60, 0]
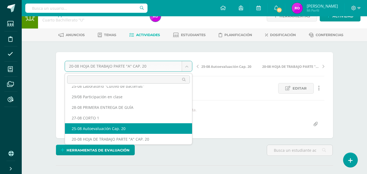
select select "/dashboard/teacher/grade-activity/218804/"
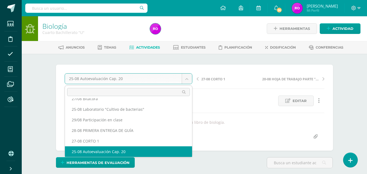
scroll to position [45, 0]
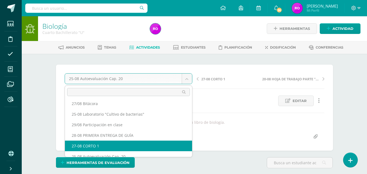
select select "/dashboard/teacher/grade-activity/218773/"
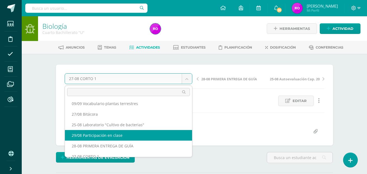
scroll to position [61, 0]
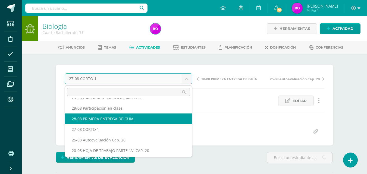
select select "/dashboard/teacher/grade-activity/218674/"
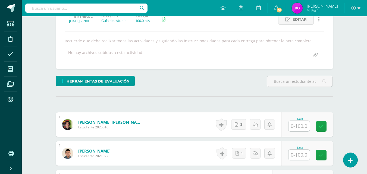
scroll to position [136, 0]
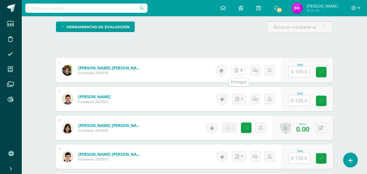
click at [242, 69] on link "3" at bounding box center [238, 70] width 15 height 11
click at [241, 98] on link "1" at bounding box center [240, 99] width 15 height 11
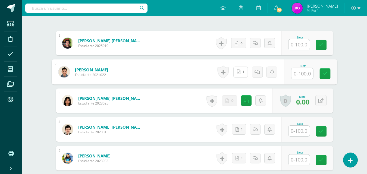
scroll to position [190, 0]
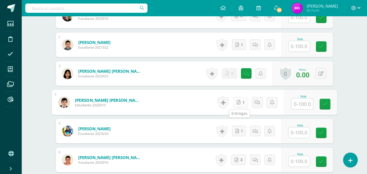
click at [241, 104] on link "1" at bounding box center [240, 102] width 15 height 11
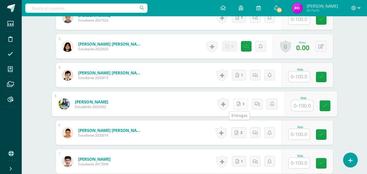
click at [239, 102] on icon at bounding box center [239, 104] width 4 height 5
click at [260, 77] on link at bounding box center [255, 75] width 11 height 11
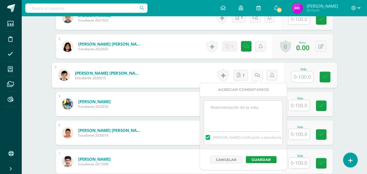
click at [260, 77] on link at bounding box center [257, 75] width 11 height 11
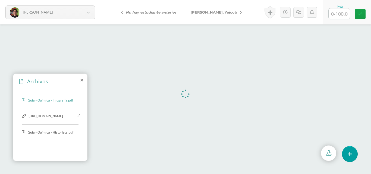
click at [49, 119] on span "https://padlet.com/its_xavix/lbum-de-protistas-a8pgjr2jdeie9p6r" at bounding box center [51, 116] width 45 height 5
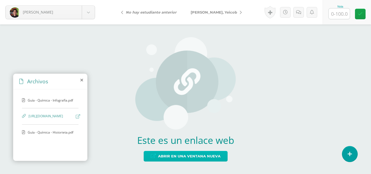
click at [197, 159] on span "Abrir en una ventana nueva" at bounding box center [189, 156] width 63 height 10
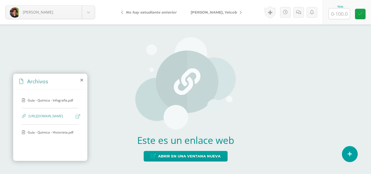
click at [60, 135] on span "Guía - Química - Historieta.pdf" at bounding box center [51, 132] width 46 height 5
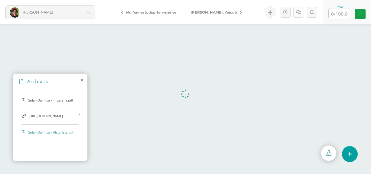
click at [297, 14] on icon at bounding box center [298, 12] width 5 height 5
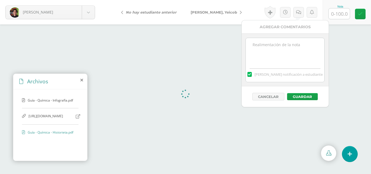
click at [285, 45] on textarea at bounding box center [285, 51] width 79 height 27
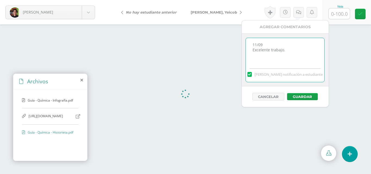
type textarea "11/09 Excelente trabajo."
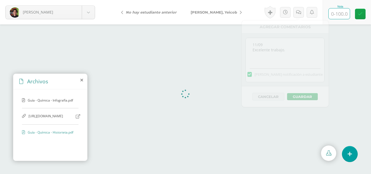
click at [338, 12] on input "text" at bounding box center [339, 13] width 21 height 11
type input "100"
click at [358, 15] on link at bounding box center [360, 14] width 11 height 11
click at [299, 14] on link at bounding box center [297, 12] width 11 height 11
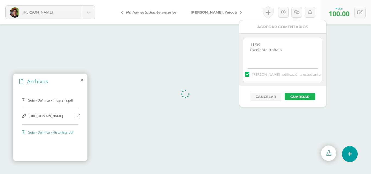
click at [300, 96] on button "Guardar" at bounding box center [300, 96] width 31 height 7
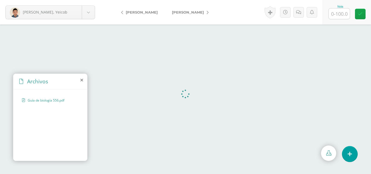
click at [80, 82] on div "Archivos" at bounding box center [50, 81] width 74 height 15
click at [80, 80] on icon at bounding box center [81, 80] width 3 height 4
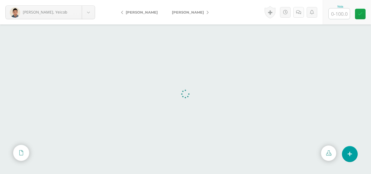
click at [300, 15] on link at bounding box center [298, 12] width 11 height 11
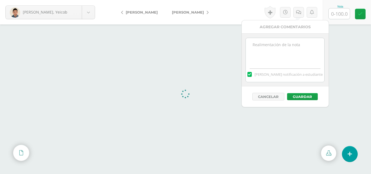
click at [296, 54] on textarea at bounding box center [285, 51] width 79 height 27
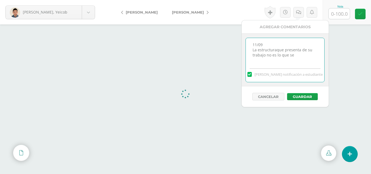
click at [276, 49] on textarea "11/09 La estructuraque presenta de su trabajo no es lo que se" at bounding box center [285, 51] width 79 height 27
click at [293, 53] on textarea "11/09 La estructura que presenta de su trabajo no es lo que se" at bounding box center [285, 51] width 79 height 27
click at [300, 63] on textarea "11/09 La estructura que presenta de su trabajo no es lo que se solicitó en la g…" at bounding box center [285, 51] width 79 height 27
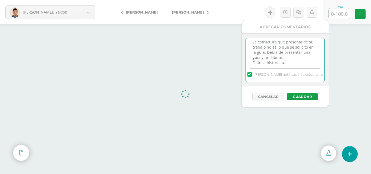
type textarea "11/09 La estructura que presenta de su trabajo no es lo que se solicitó en la g…"
click at [343, 14] on input "text" at bounding box center [339, 13] width 21 height 11
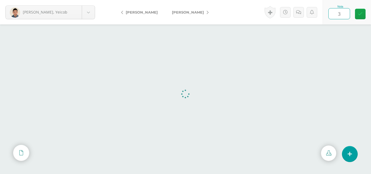
type input "30"
click at [360, 16] on icon at bounding box center [360, 14] width 5 height 5
click at [300, 14] on icon at bounding box center [300, 12] width 5 height 5
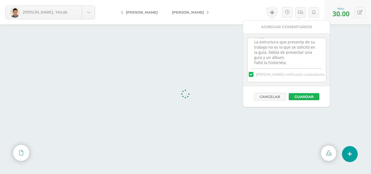
click at [305, 96] on button "Guardar" at bounding box center [304, 96] width 31 height 7
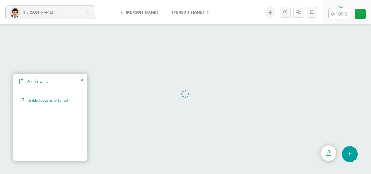
click at [298, 15] on link at bounding box center [298, 12] width 11 height 11
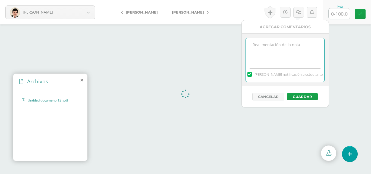
click at [266, 51] on textarea at bounding box center [285, 51] width 79 height 27
type textarea "L"
click at [277, 50] on textarea "11/09 La estructura" at bounding box center [285, 51] width 79 height 27
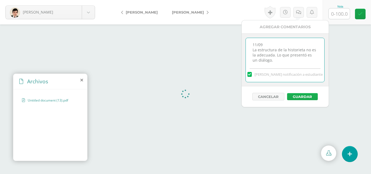
type textarea "11/09 La estructura de la historieta no es la adecuada. Lo que presentó es un d…"
click at [313, 98] on button "Guardar" at bounding box center [302, 96] width 31 height 7
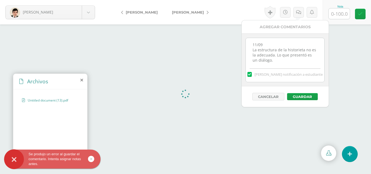
click at [341, 14] on input "text" at bounding box center [339, 13] width 21 height 11
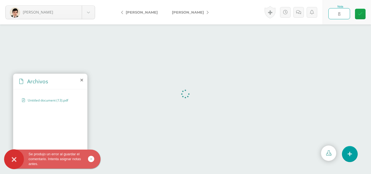
type input "85"
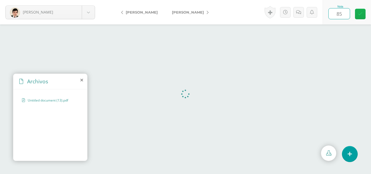
click at [361, 14] on icon at bounding box center [360, 14] width 5 height 5
click at [302, 10] on icon at bounding box center [300, 12] width 5 height 5
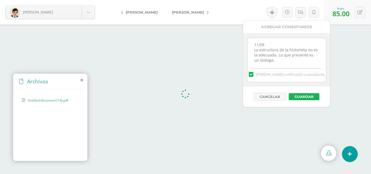
click at [309, 95] on button "Guardar" at bounding box center [304, 96] width 31 height 7
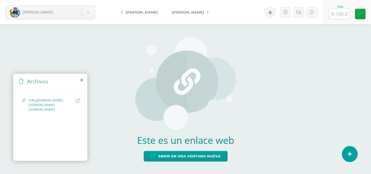
scroll to position [51, 0]
click at [57, 112] on span "[URL][DOMAIN_NAME][DOMAIN_NAME][DOMAIN_NAME]" at bounding box center [51, 105] width 45 height 14
click at [62, 105] on span "[URL][DOMAIN_NAME][DOMAIN_NAME][DOMAIN_NAME]" at bounding box center [51, 105] width 45 height 14
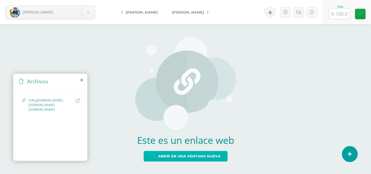
click at [164, 154] on span "Abrir en una ventana nueva" at bounding box center [189, 156] width 63 height 10
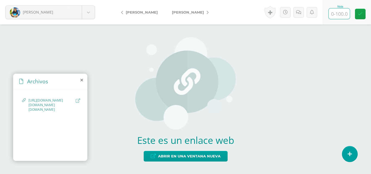
click at [340, 15] on input "text" at bounding box center [339, 13] width 21 height 11
type input "0"
click at [296, 14] on icon at bounding box center [298, 12] width 5 height 5
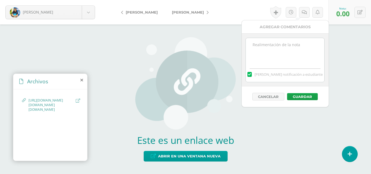
click at [290, 52] on textarea at bounding box center [285, 51] width 79 height 27
paste textarea "11/09 No hay material para calificar."
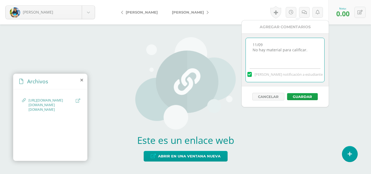
drag, startPoint x: 310, startPoint y: 51, endPoint x: 249, endPoint y: 52, distance: 60.6
click at [249, 52] on textarea "11/09 No hay material para calificar." at bounding box center [285, 51] width 79 height 27
type textarea "11/09 No hay acceso para ver el archivo. Revisar y avisar por teams cuando esté…"
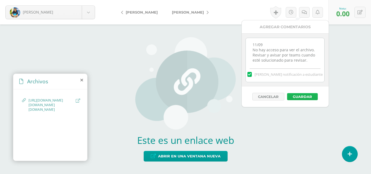
click at [297, 94] on button "Guardar" at bounding box center [302, 96] width 31 height 7
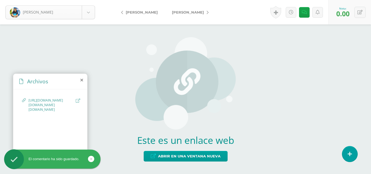
click at [88, 10] on body "El comentario ha sido guardado. López, Maité Batz, Javier Elías, Yeicob Guerra,…" at bounding box center [185, 87] width 371 height 174
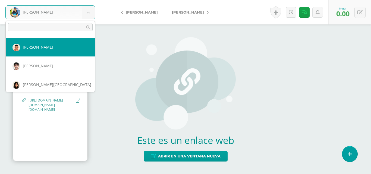
scroll to position [65, 0]
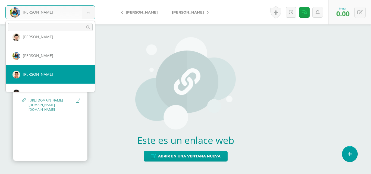
select select "458"
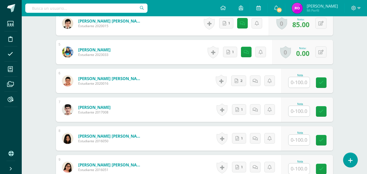
scroll to position [242, 0]
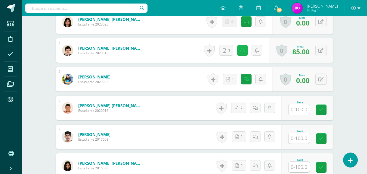
click at [246, 53] on link at bounding box center [242, 50] width 11 height 11
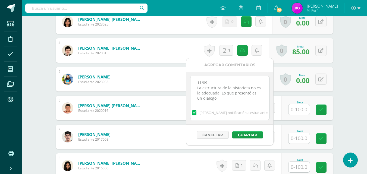
drag, startPoint x: 223, startPoint y: 99, endPoint x: 190, endPoint y: 79, distance: 38.7
click at [190, 79] on div "11/09 La estructura de la historieta no es la adecuada. Lo que presentó es un d…" at bounding box center [229, 98] width 79 height 45
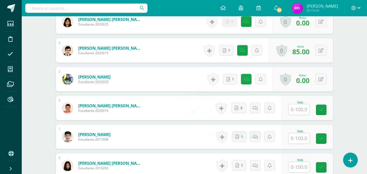
click at [192, 159] on form "Pérez Calderón, Sofia Elizabeth Estudiante 2016050 Nota 0 Logros" at bounding box center [194, 166] width 277 height 24
click at [254, 109] on icon at bounding box center [255, 108] width 5 height 5
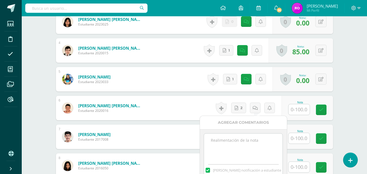
click at [255, 140] on textarea at bounding box center [243, 147] width 79 height 27
paste textarea "11/09 La estructura de la historieta no es la adecuada. Lo que presentó es un d…"
type textarea "11/09 La estructura de la historieta no es la adecuada. Lo que presentó es un d…"
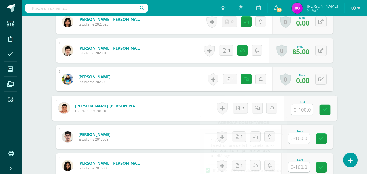
click at [302, 111] on input "text" at bounding box center [302, 109] width 22 height 11
type input "85"
click at [326, 110] on icon at bounding box center [325, 110] width 5 height 5
click at [257, 110] on icon at bounding box center [259, 108] width 5 height 5
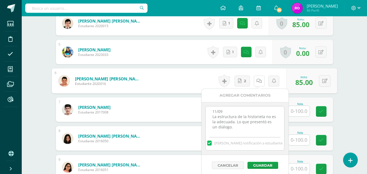
scroll to position [296, 0]
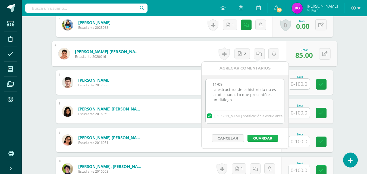
click at [266, 139] on button "Guardar" at bounding box center [263, 138] width 31 height 7
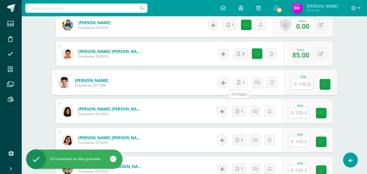
click at [240, 81] on link "1" at bounding box center [240, 82] width 15 height 11
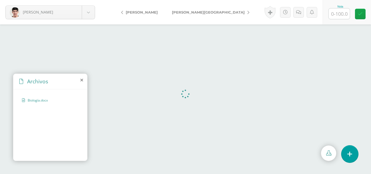
click at [354, 155] on link at bounding box center [350, 154] width 17 height 17
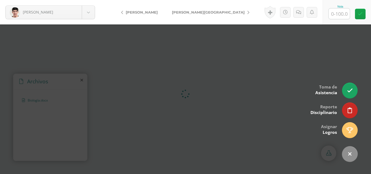
click at [264, 115] on div at bounding box center [185, 87] width 371 height 174
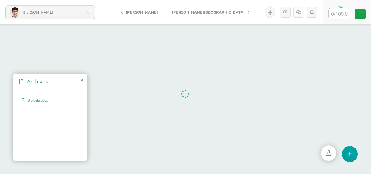
click at [301, 16] on link at bounding box center [298, 12] width 11 height 11
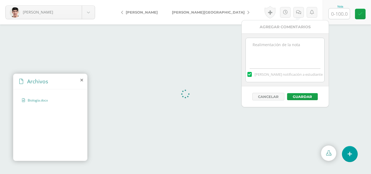
click at [299, 54] on textarea at bounding box center [285, 51] width 79 height 27
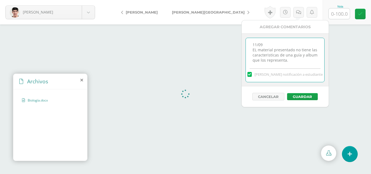
scroll to position [3, 0]
drag, startPoint x: 305, startPoint y: 52, endPoint x: 298, endPoint y: 52, distance: 7.1
click at [298, 52] on textarea "11/09 EL material presentado no tiene las caracteristicas de una guía y album q…" at bounding box center [285, 51] width 79 height 27
drag, startPoint x: 271, startPoint y: 52, endPoint x: 294, endPoint y: 46, distance: 24.1
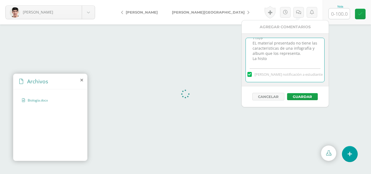
click at [294, 46] on textarea "11/09 EL material presentado no tiene las caracteristicas de una infografía y a…" at bounding box center [285, 51] width 79 height 27
type textarea "11/09 EL material presentado no tiene las características de una infografía y á…"
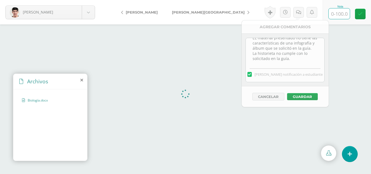
click at [342, 15] on input "text" at bounding box center [339, 13] width 21 height 11
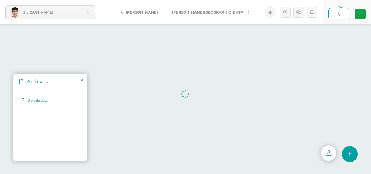
type input "65"
click at [356, 13] on link at bounding box center [360, 14] width 11 height 11
click at [298, 15] on link at bounding box center [300, 12] width 11 height 11
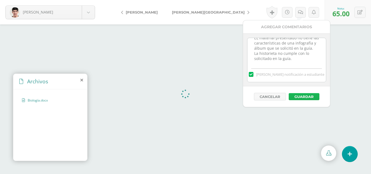
click at [299, 97] on button "Guardar" at bounding box center [304, 96] width 31 height 7
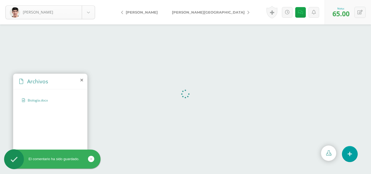
click at [86, 18] on body "El comentario ha sido guardado. Monterroso, Luis Batz, Javier Elías, Yeicob Gue…" at bounding box center [185, 87] width 371 height 174
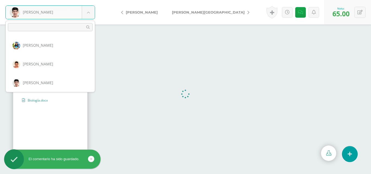
scroll to position [102, 0]
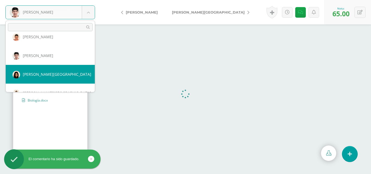
select select "216"
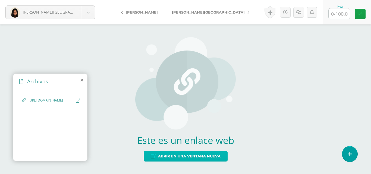
click at [171, 158] on span "Abrir en una ventana nueva" at bounding box center [189, 156] width 63 height 10
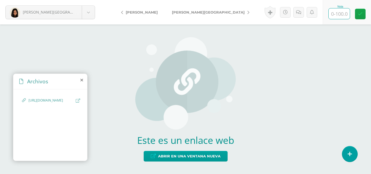
click at [338, 12] on input "text" at bounding box center [339, 13] width 21 height 11
type input "100"
click at [361, 15] on icon at bounding box center [360, 14] width 5 height 5
click at [89, 0] on body "Pérez, Sofia Batz, Javier Elías, Yeicob Guerra, Zoe Labbé, Juan López, Maité Me…" at bounding box center [185, 0] width 371 height 0
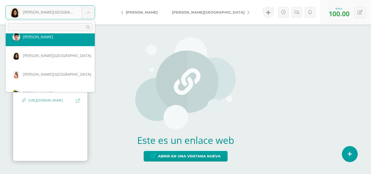
scroll to position [133, 0]
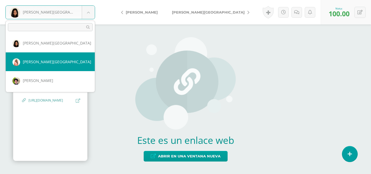
select select "217"
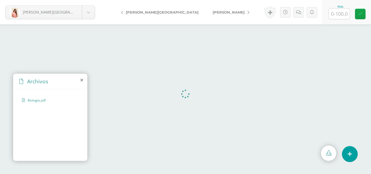
click at [335, 13] on input "text" at bounding box center [339, 13] width 21 height 11
type input "90"
click at [302, 11] on link at bounding box center [298, 12] width 11 height 11
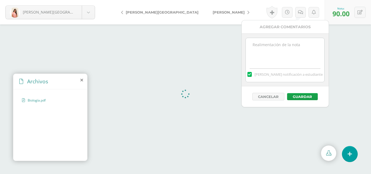
click at [315, 55] on textarea at bounding box center [285, 51] width 79 height 27
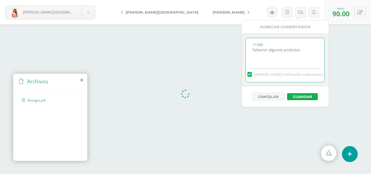
type textarea "11/09 Faltaron algunos protistas."
click at [307, 96] on button "Guardar" at bounding box center [302, 96] width 31 height 7
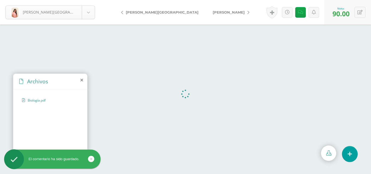
click at [93, 14] on body "El comentario ha sido guardado. Ramírez, Victoria Batz, Javier Elías, Yeicob Gu…" at bounding box center [185, 87] width 371 height 174
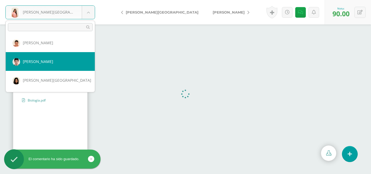
scroll to position [133, 0]
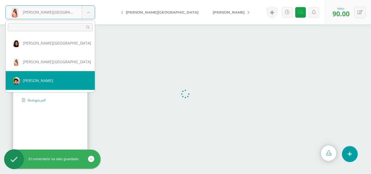
select select "219"
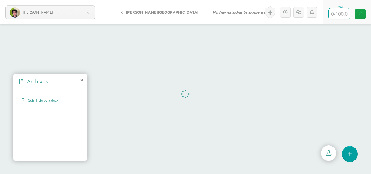
click at [337, 10] on input "text" at bounding box center [339, 13] width 21 height 11
type input "33"
click at [300, 14] on icon at bounding box center [298, 12] width 5 height 5
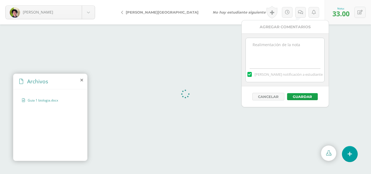
click at [295, 46] on textarea at bounding box center [285, 51] width 79 height 27
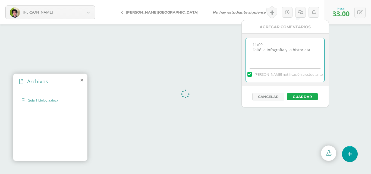
type textarea "11/09 Faltó la infografía y la historieta."
click at [313, 96] on button "Guardar" at bounding box center [302, 96] width 31 height 7
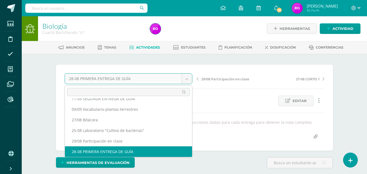
scroll to position [23, 0]
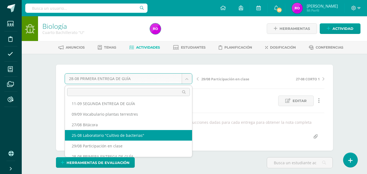
select select "/dashboard/teacher/grade-activity/218731/"
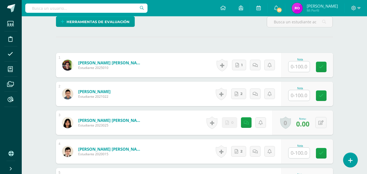
scroll to position [163, 0]
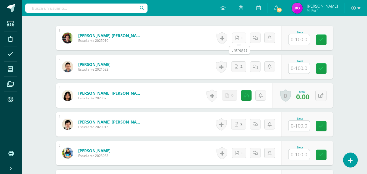
click at [238, 41] on link "1" at bounding box center [239, 38] width 14 height 11
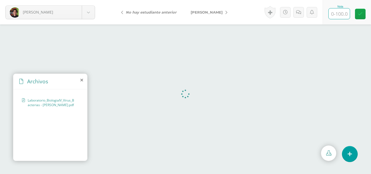
click at [338, 14] on input "text" at bounding box center [339, 13] width 21 height 11
type input "100"
click at [360, 13] on icon at bounding box center [360, 14] width 5 height 5
click at [88, 0] on body "[PERSON_NAME] [PERSON_NAME] [PERSON_NAME] [PERSON_NAME] [PERSON_NAME] [PERSON_N…" at bounding box center [185, 0] width 371 height 0
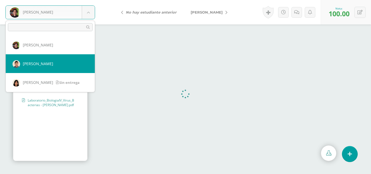
select select "493"
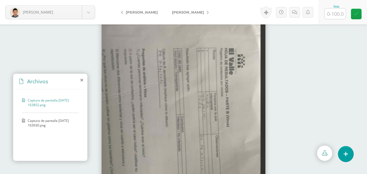
scroll to position [23, 0]
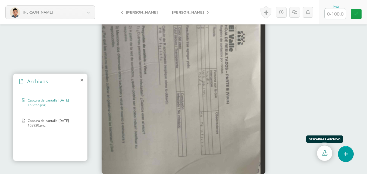
click at [324, 149] on link at bounding box center [324, 153] width 15 height 15
click at [60, 120] on span "Captura de pantalla 2025-09-01 163930.png" at bounding box center [52, 122] width 48 height 9
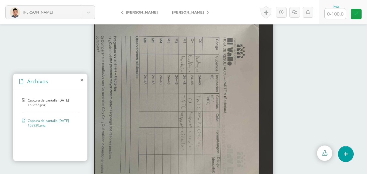
scroll to position [23, 0]
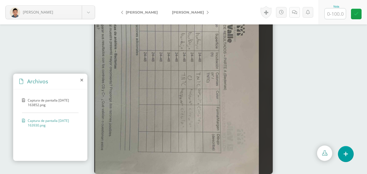
click at [296, 15] on link at bounding box center [294, 12] width 11 height 11
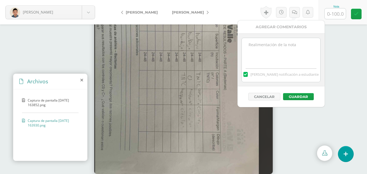
click at [283, 55] on textarea at bounding box center [281, 51] width 79 height 27
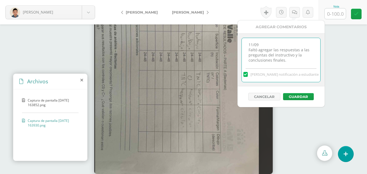
type textarea "11/09 Faltó agregar las respuestas a las preguntas del instructivo y la conclus…"
click at [335, 17] on input "text" at bounding box center [335, 13] width 21 height 11
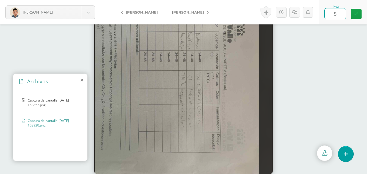
type input "50"
click at [357, 13] on icon at bounding box center [356, 14] width 5 height 5
click at [297, 15] on link at bounding box center [296, 12] width 11 height 11
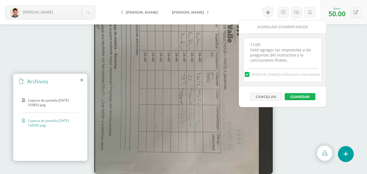
click at [297, 98] on button "Guardar" at bounding box center [300, 96] width 31 height 7
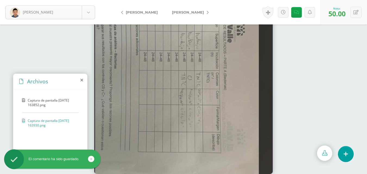
click at [86, 11] on body "El comentario ha sido guardado. Elías, Yeicob Batz, Javier Elías, Yeicob Guerra…" at bounding box center [183, 64] width 367 height 174
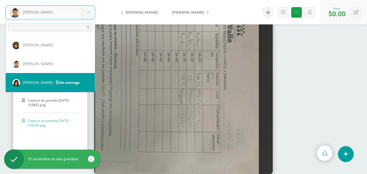
select select "552"
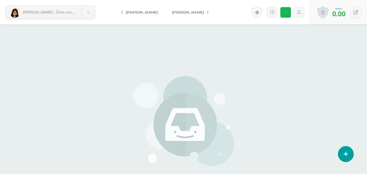
click at [290, 14] on link at bounding box center [285, 12] width 11 height 11
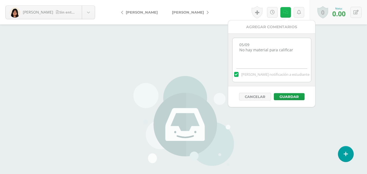
click at [290, 14] on link at bounding box center [285, 12] width 11 height 11
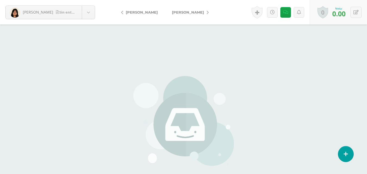
click at [109, 29] on div "[PERSON_NAME] no ha realizado entregas en esta actividad Podrás ver los archivo…" at bounding box center [184, 113] width 160 height 226
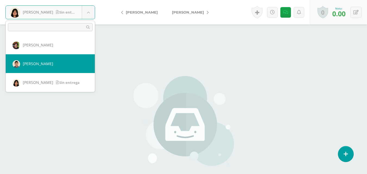
scroll to position [27, 0]
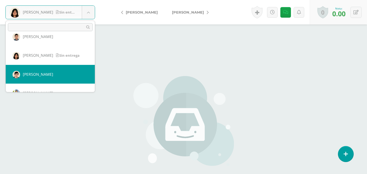
select select "457"
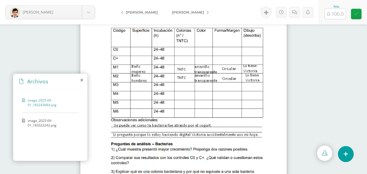
scroll to position [23, 0]
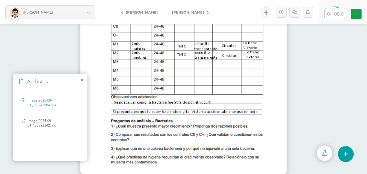
click at [48, 126] on span "image_2025-09-01_183323242.png" at bounding box center [52, 122] width 48 height 9
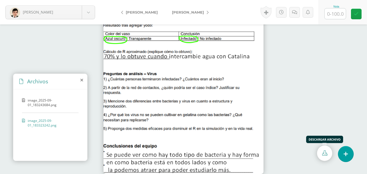
click at [321, 154] on link at bounding box center [324, 153] width 15 height 15
click at [296, 12] on icon at bounding box center [294, 12] width 5 height 5
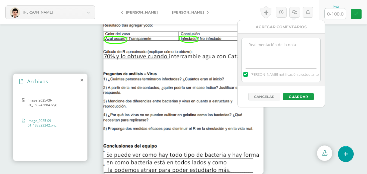
click at [289, 52] on textarea at bounding box center [281, 51] width 79 height 27
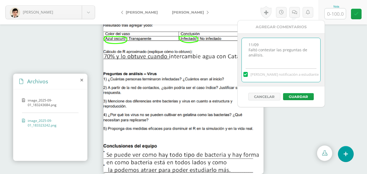
type textarea "11/09 Faltó contestar las preguntas de análisis."
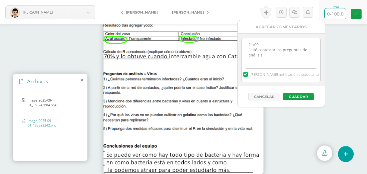
click at [341, 11] on input "text" at bounding box center [335, 13] width 21 height 11
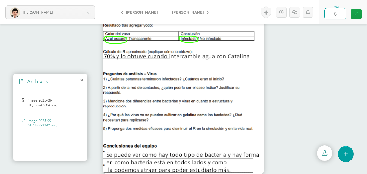
type input "60"
click at [359, 15] on link at bounding box center [356, 14] width 11 height 11
click at [295, 14] on icon at bounding box center [296, 12] width 5 height 5
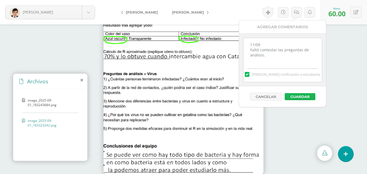
click at [301, 97] on button "Guardar" at bounding box center [300, 96] width 31 height 7
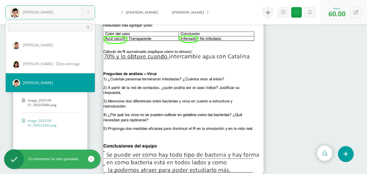
click at [90, 14] on body "El comentario ha sido guardado. Labbé, Juan Batz, Javier Elías, Yeicob Guerra, …" at bounding box center [183, 64] width 367 height 174
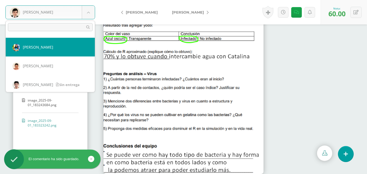
scroll to position [46, 0]
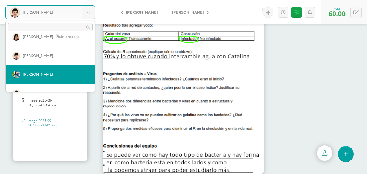
select select "560"
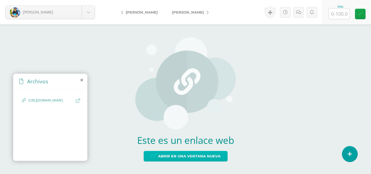
click at [164, 157] on span "Abrir en una ventana nueva" at bounding box center [189, 156] width 63 height 10
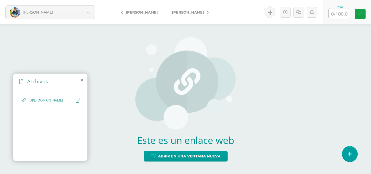
click at [337, 17] on input "text" at bounding box center [339, 13] width 21 height 11
type input "100"
click at [301, 11] on icon at bounding box center [298, 12] width 5 height 5
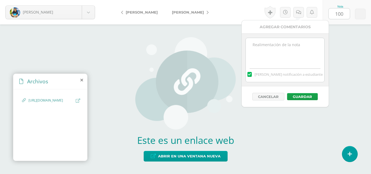
click at [297, 46] on textarea at bounding box center [285, 51] width 79 height 27
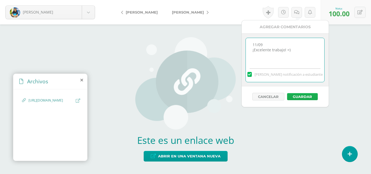
type textarea "11/09 ¡Excelente trabajo! =)"
click at [307, 97] on button "Guardar" at bounding box center [302, 96] width 31 height 7
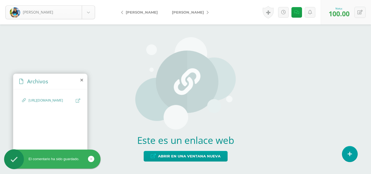
click at [90, 11] on body "El comentario ha sido guardado. López, Maité Batz, Javier Elías, Yeicob Guerra,…" at bounding box center [185, 87] width 371 height 174
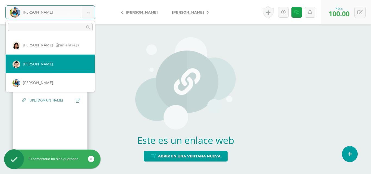
scroll to position [65, 0]
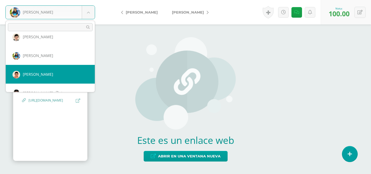
select select "458"
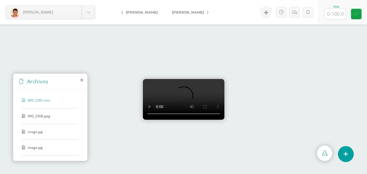
scroll to position [23, 0]
click at [41, 117] on span "IMG_2568.jpeg" at bounding box center [50, 116] width 45 height 5
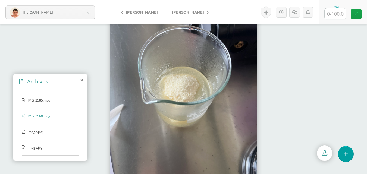
click at [27, 130] on div "image.jpg" at bounding box center [50, 135] width 57 height 10
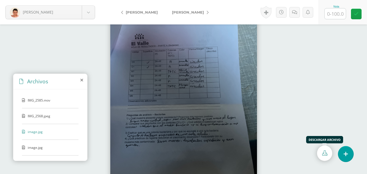
click at [321, 151] on link at bounding box center [324, 153] width 15 height 15
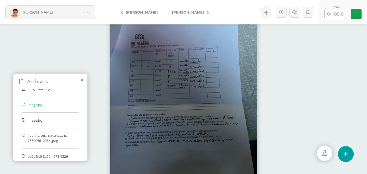
click at [39, 120] on span "image.jpg" at bounding box center [50, 120] width 45 height 5
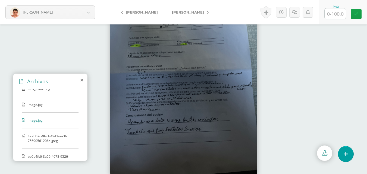
scroll to position [23, 0]
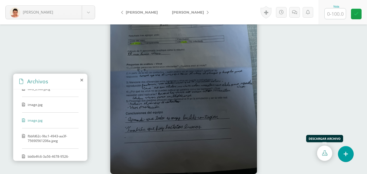
click at [328, 154] on link at bounding box center [324, 153] width 15 height 15
click at [49, 138] on span "fbbfd62c-9bc1-4943-aa3f-75690561206a.jpeg" at bounding box center [52, 138] width 48 height 9
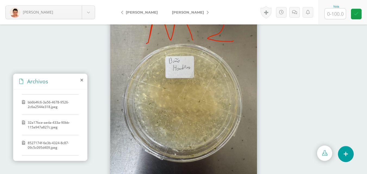
scroll to position [54, 0]
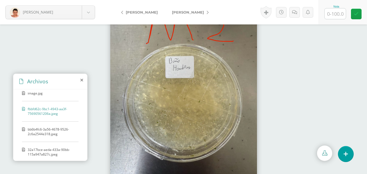
click at [48, 131] on span "bb6b4fc6-3a56-4678-9526-2c6a2544e318.jpeg" at bounding box center [52, 131] width 48 height 9
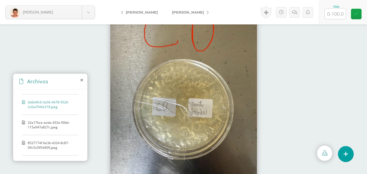
scroll to position [98, 0]
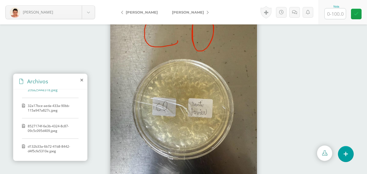
click at [56, 109] on span "32a17bce-aeda-433a-90bb-115a947a827c.jpeg" at bounding box center [52, 108] width 48 height 9
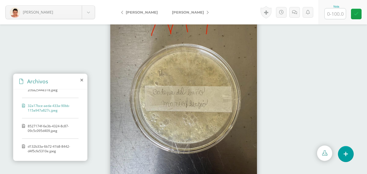
click at [50, 129] on span "8527174f-6e3b-4324-8c87-09c5c095d409.jpeg" at bounding box center [52, 128] width 48 height 9
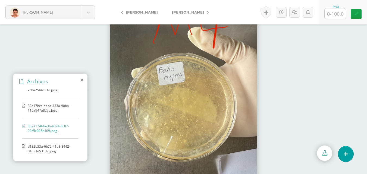
scroll to position [23, 0]
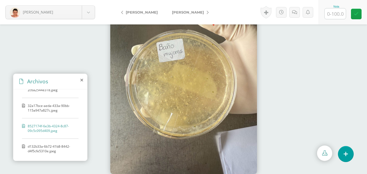
click at [47, 148] on span "d132b33a-6b72-41b8-8442-d4f5cfe5310e.jpeg" at bounding box center [52, 148] width 48 height 9
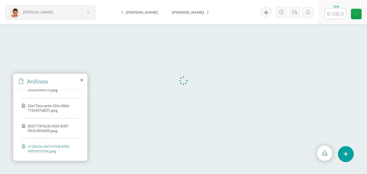
scroll to position [0, 0]
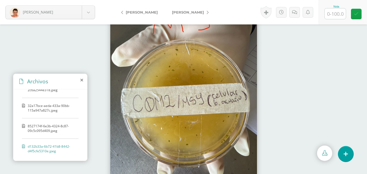
click at [335, 14] on input "text" at bounding box center [335, 13] width 21 height 11
type input "100"
click at [359, 13] on link at bounding box center [356, 14] width 11 height 11
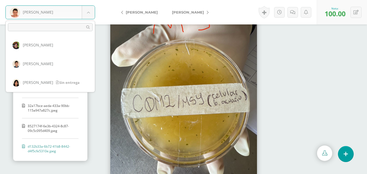
click at [88, 0] on body "Menéndez, Sergio Batz, Javier Elías, Yeicob Guerra, Zoe Labbé, Juan López, Mait…" at bounding box center [183, 0] width 367 height 0
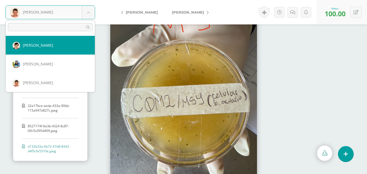
scroll to position [111, 0]
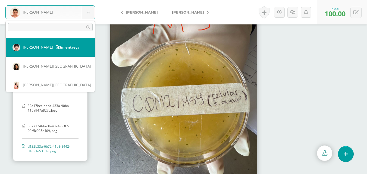
select select "362"
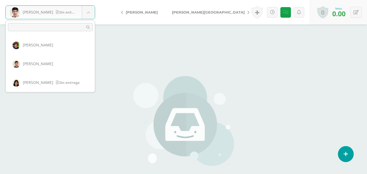
click at [86, 13] on body "Monterroso, Luis Sin entrega Batz, Javier Elías, Yeicob Guerra, Zoe Labbé, Juan…" at bounding box center [183, 113] width 367 height 226
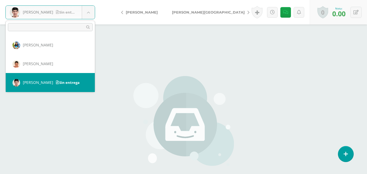
scroll to position [102, 0]
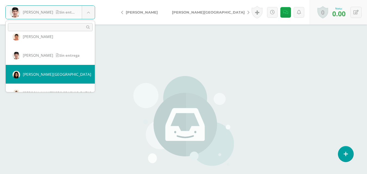
select select "216"
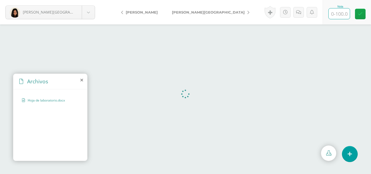
drag, startPoint x: 343, startPoint y: 14, endPoint x: 370, endPoint y: 26, distance: 29.4
click at [343, 15] on input "text" at bounding box center [339, 13] width 21 height 11
type input "100"
click at [361, 17] on link at bounding box center [360, 14] width 11 height 11
click at [299, 12] on link at bounding box center [297, 12] width 11 height 11
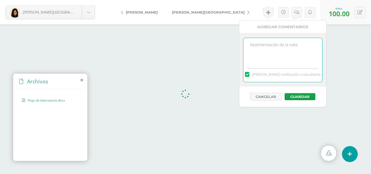
click at [295, 44] on textarea at bounding box center [282, 51] width 79 height 27
type textarea "11/09 ¡Excelente trabajo!"
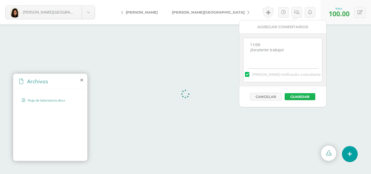
click at [303, 96] on button "Guardar" at bounding box center [300, 96] width 31 height 7
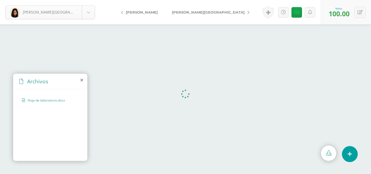
scroll to position [94, 0]
click at [90, 16] on body "El comentario ha sido guardado. Pérez, Sofia Batz, Javier Elías, Yeicob Guerra,…" at bounding box center [185, 87] width 371 height 174
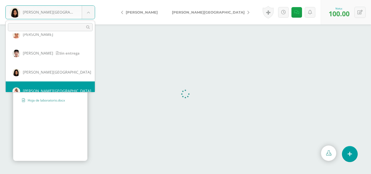
scroll to position [113, 0]
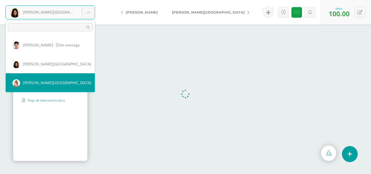
select select "217"
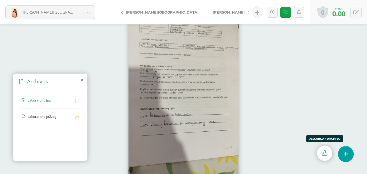
click at [321, 153] on link at bounding box center [324, 153] width 15 height 15
click at [49, 118] on span "Laboratorio pt2.jpg" at bounding box center [50, 116] width 45 height 5
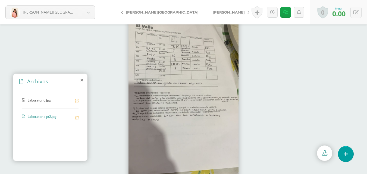
click at [323, 147] on link at bounding box center [324, 153] width 15 height 15
click at [288, 14] on link at bounding box center [285, 12] width 11 height 11
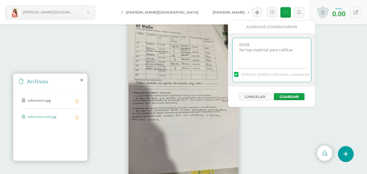
drag, startPoint x: 298, startPoint y: 53, endPoint x: 236, endPoint y: 54, distance: 62.5
click at [236, 54] on textarea "05/09 No hay material para calificar" at bounding box center [272, 51] width 79 height 27
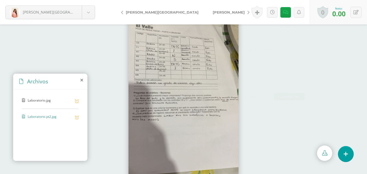
click at [328, 87] on div at bounding box center [183, 99] width 367 height 150
click at [283, 16] on link at bounding box center [285, 12] width 11 height 11
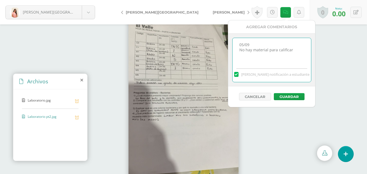
click at [294, 51] on textarea "05/09 No hay material para calificar" at bounding box center [272, 51] width 79 height 27
type textarea "05/09 No hay material para calificar 11/09 Segunda revisión Algunas preguntas n…"
click at [360, 13] on button at bounding box center [356, 12] width 11 height 11
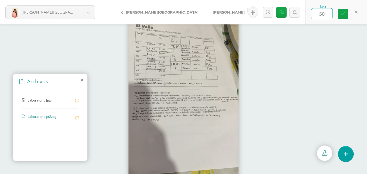
type input "5"
click at [347, 12] on link at bounding box center [343, 14] width 11 height 11
type input "40"
click at [282, 15] on link at bounding box center [281, 12] width 11 height 11
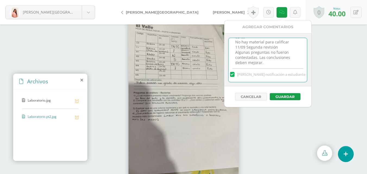
click at [276, 65] on textarea "05/09 No hay material para calificar" at bounding box center [268, 51] width 79 height 27
type textarea "05/09 No hay material para calificar 11/09 Segunda revisión Algunas preguntas n…"
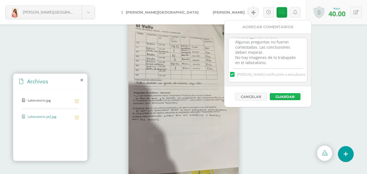
click at [283, 98] on button "Guardar" at bounding box center [285, 96] width 31 height 7
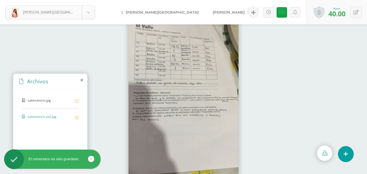
click at [88, 9] on body "El comentario ha sido guardado. [PERSON_NAME][GEOGRAPHIC_DATA] [PERSON_NAME] [P…" at bounding box center [183, 87] width 367 height 174
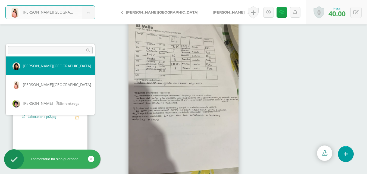
scroll to position [23, 0]
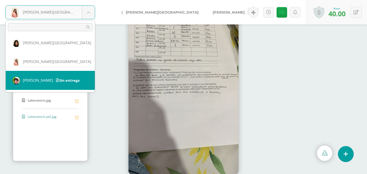
select select "219"
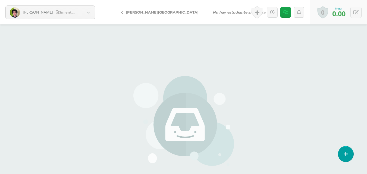
scroll to position [27, 0]
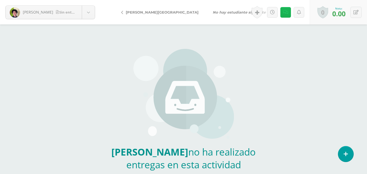
click at [289, 14] on link at bounding box center [285, 12] width 11 height 11
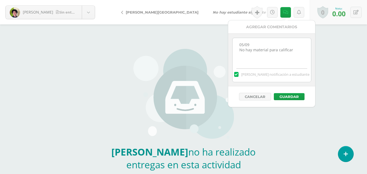
drag, startPoint x: 291, startPoint y: 51, endPoint x: 351, endPoint y: 75, distance: 64.6
click at [291, 51] on textarea "05/09 No hay material para calificar" at bounding box center [272, 51] width 79 height 27
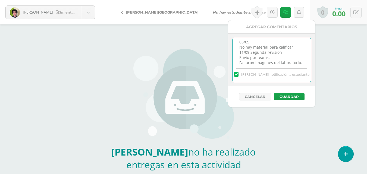
scroll to position [8, 0]
type textarea "05/09 No hay material para calificar 11/09 Segunda revisión Envió por teams. Fa…"
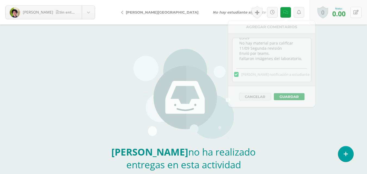
click at [360, 12] on button at bounding box center [356, 12] width 11 height 11
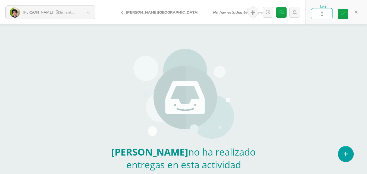
type input "60"
click at [343, 10] on link at bounding box center [343, 14] width 11 height 11
click at [283, 14] on icon at bounding box center [281, 12] width 5 height 5
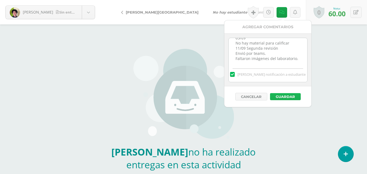
click at [286, 95] on button "Guardar" at bounding box center [285, 96] width 31 height 7
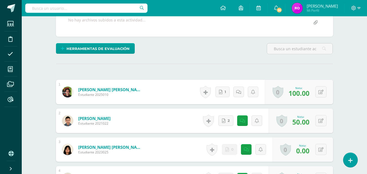
scroll to position [27, 0]
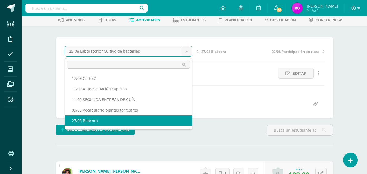
scroll to position [27, 0]
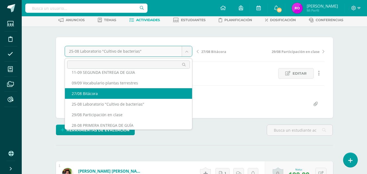
select select "/dashboard/teacher/grade-activity/219496/"
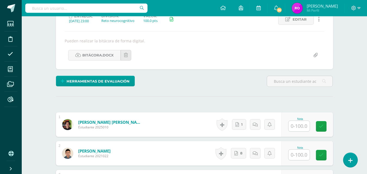
scroll to position [109, 0]
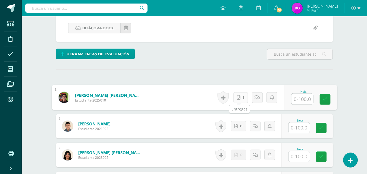
click at [243, 96] on link "1" at bounding box center [240, 97] width 15 height 11
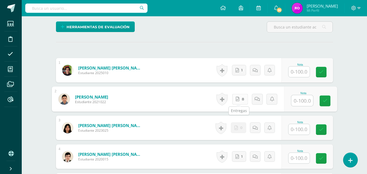
click at [243, 98] on link "8" at bounding box center [240, 99] width 16 height 11
click at [243, 71] on link "1" at bounding box center [239, 70] width 14 height 11
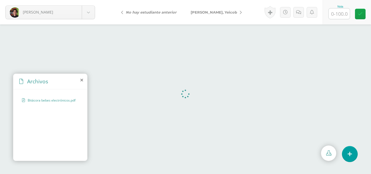
click at [82, 81] on icon at bounding box center [81, 80] width 3 height 4
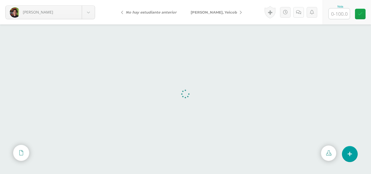
click at [296, 10] on link at bounding box center [298, 12] width 11 height 11
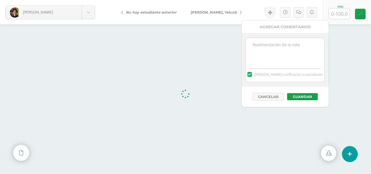
click at [281, 43] on textarea at bounding box center [285, 51] width 79 height 27
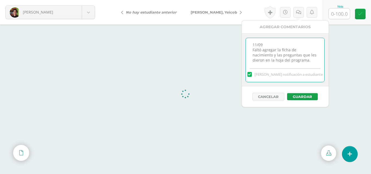
scroll to position [3, 0]
type textarea "11/09 Faltó agregar la ficha de nacimiento y las preguntas que les dieron en la…"
click at [301, 98] on button "Guardar" at bounding box center [302, 96] width 31 height 7
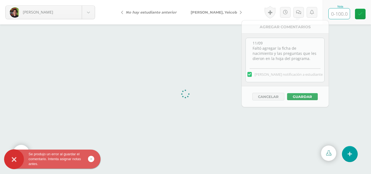
click at [339, 14] on input "text" at bounding box center [339, 13] width 21 height 11
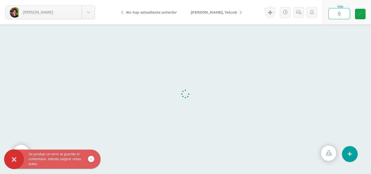
type input "90"
click at [363, 16] on link at bounding box center [360, 14] width 11 height 11
click at [295, 14] on link at bounding box center [300, 12] width 11 height 11
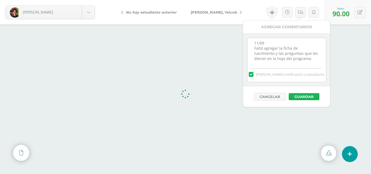
click at [309, 99] on button "Guardar" at bounding box center [304, 96] width 31 height 7
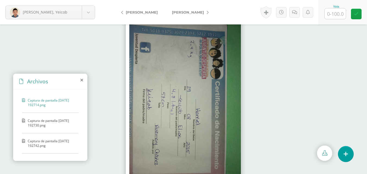
scroll to position [13, 0]
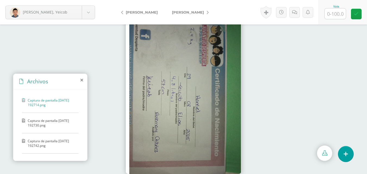
click at [48, 122] on span "Captura de pantalla [DATE] 192730.png" at bounding box center [52, 122] width 48 height 9
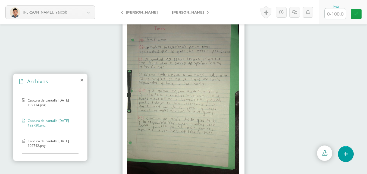
click at [51, 103] on span "Captura de pantalla [DATE] 192714.png" at bounding box center [52, 102] width 48 height 9
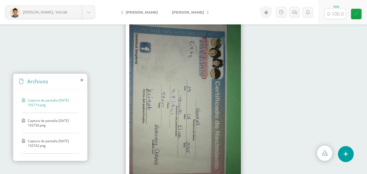
click at [41, 125] on span "Captura de pantalla [DATE] 192730.png" at bounding box center [52, 122] width 48 height 9
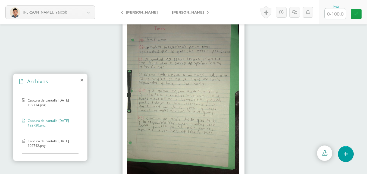
click at [196, 98] on img at bounding box center [184, 99] width 122 height 177
click at [326, 155] on icon at bounding box center [324, 153] width 5 height 5
click at [42, 141] on span "Captura de pantalla [DATE] 192742.png" at bounding box center [52, 143] width 48 height 9
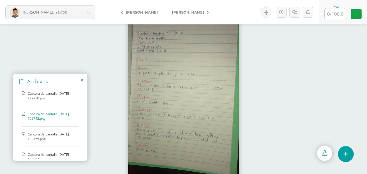
scroll to position [54, 0]
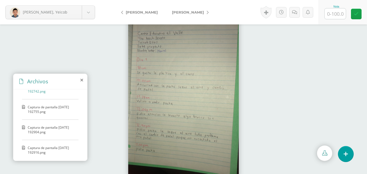
click at [42, 111] on span "Captura de pantalla 2025-09-08 192755.png" at bounding box center [52, 109] width 48 height 9
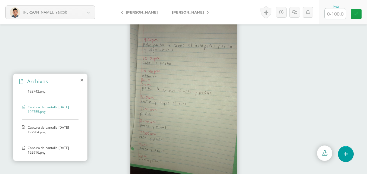
click at [45, 133] on span "Captura de pantalla 2025-09-08 192904.png" at bounding box center [52, 129] width 48 height 9
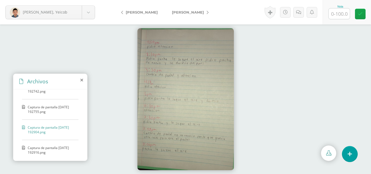
click at [46, 147] on span "Captura de pantalla 2025-09-08 192916.png" at bounding box center [52, 150] width 48 height 9
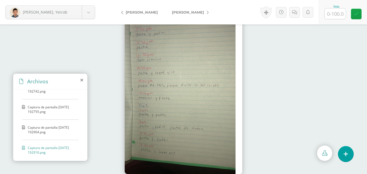
scroll to position [96, 0]
click at [54, 126] on span "Captura de pantalla 2025-09-08 192927.png" at bounding box center [52, 128] width 48 height 9
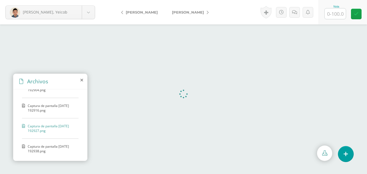
scroll to position [0, 0]
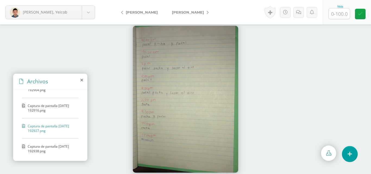
click at [57, 146] on span "Captura de pantalla 2025-09-08 192938.png" at bounding box center [52, 148] width 48 height 9
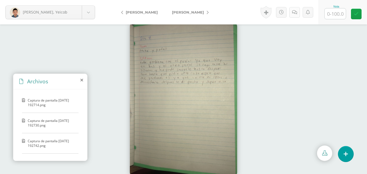
click at [294, 12] on icon at bounding box center [294, 12] width 5 height 5
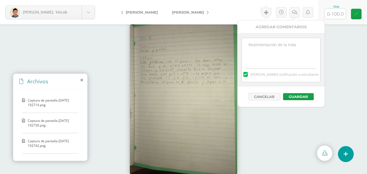
click at [272, 51] on textarea at bounding box center [281, 51] width 79 height 27
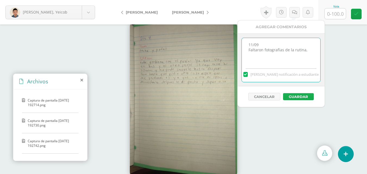
type textarea "11/09 Faltaron fotografías de la rutina,"
click at [298, 96] on button "Guardar" at bounding box center [298, 96] width 31 height 7
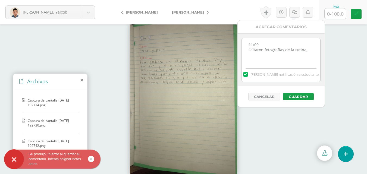
click at [340, 13] on input "text" at bounding box center [335, 13] width 21 height 11
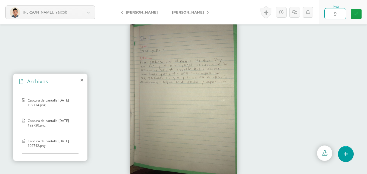
type input "90"
click at [355, 14] on icon at bounding box center [356, 14] width 5 height 5
click at [295, 13] on icon at bounding box center [296, 12] width 5 height 5
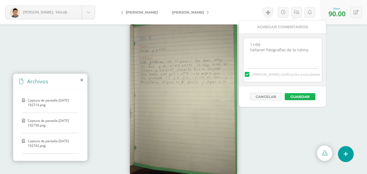
click at [291, 94] on button "Guardar" at bounding box center [300, 96] width 31 height 7
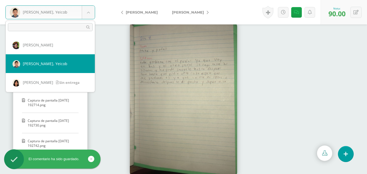
click at [87, 15] on body "El comentario ha sido guardado. Se produjo un error al guardar el comentario. I…" at bounding box center [183, 87] width 367 height 174
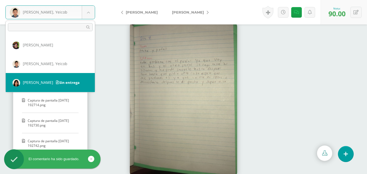
select select "552"
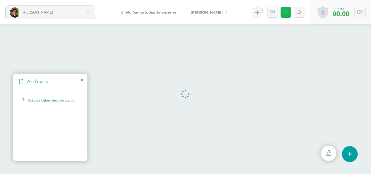
click at [285, 12] on icon at bounding box center [285, 12] width 5 height 5
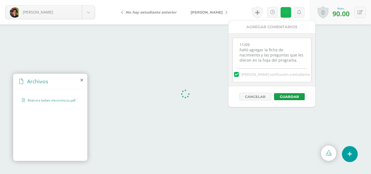
scroll to position [7, 0]
click at [276, 58] on textarea "11/09 Faltó agregar la ficha de nacimiento y las preguntas que les dieron en la…" at bounding box center [272, 51] width 79 height 27
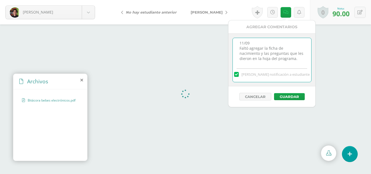
scroll to position [8, 0]
type textarea "11/09 Faltó agregar la ficha de nacimiento y las preguntas que les dieron en la…"
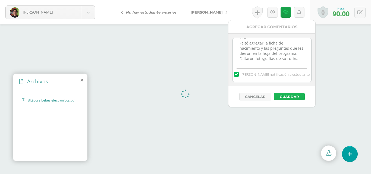
click at [285, 96] on button "Guardar" at bounding box center [289, 96] width 31 height 7
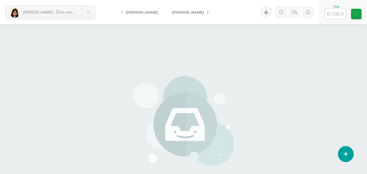
scroll to position [27, 0]
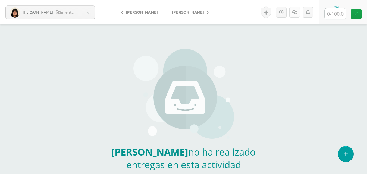
click at [298, 8] on link at bounding box center [294, 12] width 11 height 11
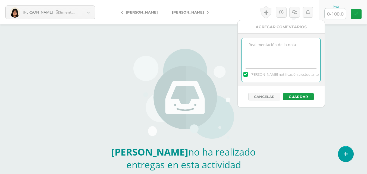
click at [293, 40] on textarea at bounding box center [281, 51] width 79 height 27
type textarea "11/09 Entregó en físico las preguntas del programa. Faltó agregar la bitácora y…"
click at [339, 15] on input "text" at bounding box center [335, 13] width 21 height 11
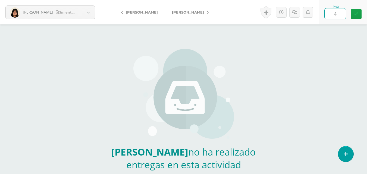
type input "40"
click at [354, 11] on link at bounding box center [356, 14] width 11 height 11
click at [296, 15] on link at bounding box center [296, 12] width 11 height 11
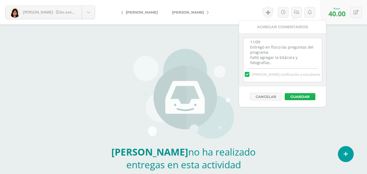
click at [298, 97] on button "Guardar" at bounding box center [300, 96] width 31 height 7
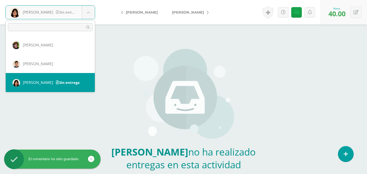
click at [89, 15] on body "El comentario ha sido guardado. Guerra, Zoe Sin entrega Batz, Javier Elías, Yei…" at bounding box center [183, 173] width 367 height 400
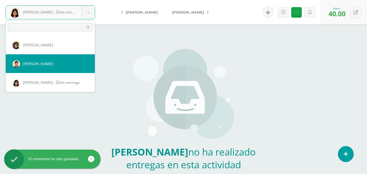
scroll to position [27, 0]
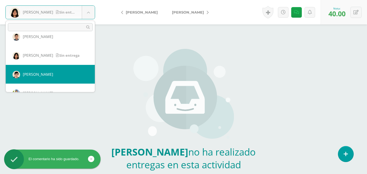
select select "457"
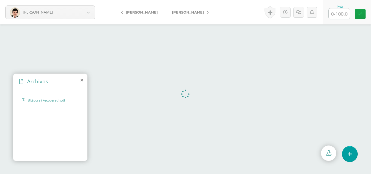
click at [343, 14] on input "text" at bounding box center [339, 13] width 21 height 11
type input "75"
click at [301, 16] on link at bounding box center [298, 12] width 11 height 11
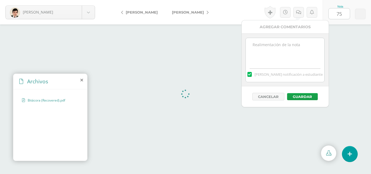
click at [289, 49] on textarea at bounding box center [285, 51] width 79 height 27
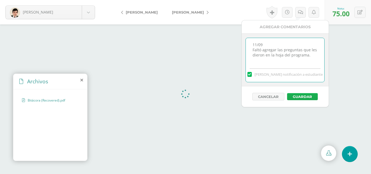
type textarea "11/09 Faltó agregar las preguntas que les dieron en la hoja del programa."
click at [305, 95] on button "Guardar" at bounding box center [302, 96] width 31 height 7
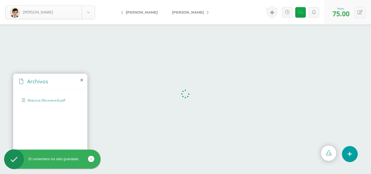
click at [93, 9] on body "El comentario ha sido guardado. [PERSON_NAME] [PERSON_NAME] [PERSON_NAME] [PERS…" at bounding box center [185, 87] width 371 height 174
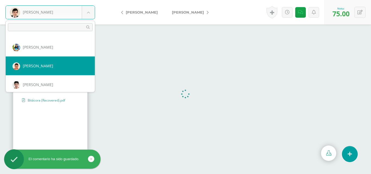
scroll to position [46, 0]
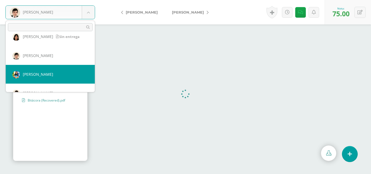
select select "560"
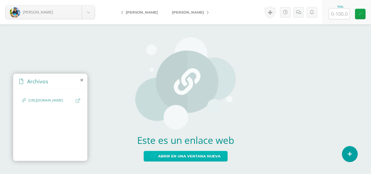
click at [178, 158] on span "Abrir en una ventana nueva" at bounding box center [189, 156] width 63 height 10
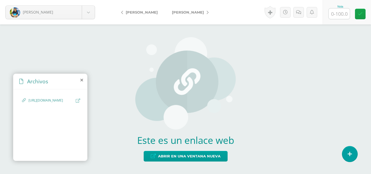
click at [338, 16] on input "text" at bounding box center [339, 13] width 21 height 11
type input "100"
click at [361, 15] on icon at bounding box center [360, 14] width 5 height 5
click at [297, 9] on link at bounding box center [297, 12] width 11 height 11
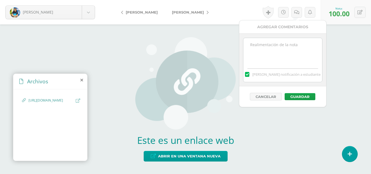
click at [303, 51] on textarea at bounding box center [282, 51] width 79 height 27
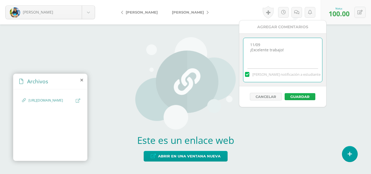
type textarea "11/09 ¡Excelente trabajo!"
click at [292, 98] on button "Guardar" at bounding box center [300, 96] width 31 height 7
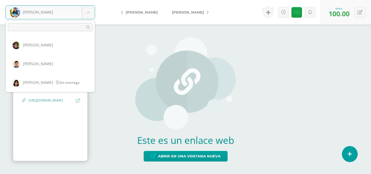
click at [87, 16] on body "El comentario ha sido guardado. López, Maité Batz, Javier Elías, Yeicob Guerra,…" at bounding box center [185, 87] width 371 height 174
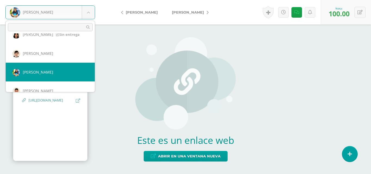
scroll to position [75, 0]
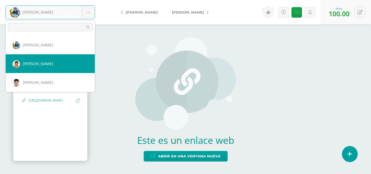
select select "458"
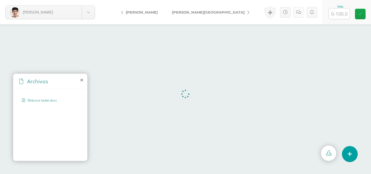
click at [298, 15] on link at bounding box center [298, 12] width 11 height 11
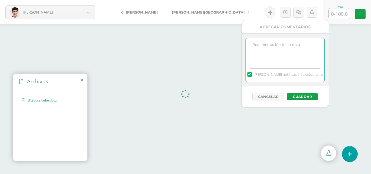
click at [279, 45] on textarea at bounding box center [285, 51] width 79 height 27
type textarea "11/09 Faltó agregar las respuestas de las preguntas del programa."
click at [339, 15] on input "text" at bounding box center [339, 13] width 21 height 11
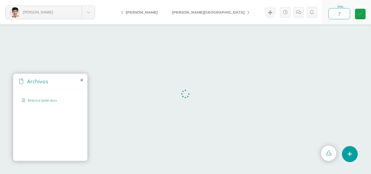
type input "70"
click at [363, 14] on link at bounding box center [360, 14] width 11 height 11
click at [300, 13] on icon at bounding box center [300, 12] width 5 height 5
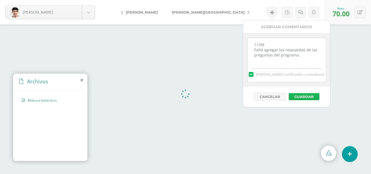
click at [299, 93] on button "Guardar" at bounding box center [304, 96] width 31 height 7
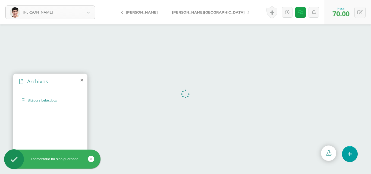
click at [90, 14] on body "El comentario ha sido guardado. [PERSON_NAME] [PERSON_NAME] [PERSON_NAME] [PERS…" at bounding box center [185, 87] width 371 height 174
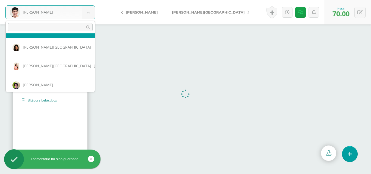
scroll to position [102, 0]
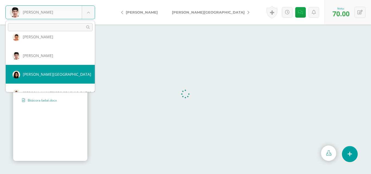
select select "216"
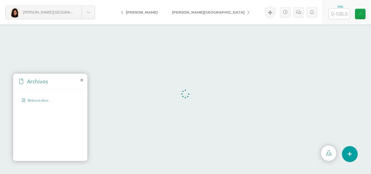
click at [343, 16] on input "text" at bounding box center [339, 13] width 21 height 11
type input "90"
click at [300, 10] on icon at bounding box center [298, 12] width 5 height 5
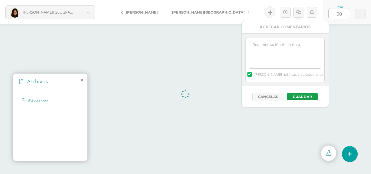
click at [281, 48] on textarea at bounding box center [285, 51] width 79 height 27
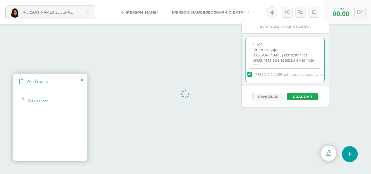
type textarea "11/09 ¡Buen trabajo! [PERSON_NAME] contestar las preguntas que estaban en la ho…"
click at [306, 97] on button "Guardar" at bounding box center [302, 96] width 31 height 7
